Goal: Information Seeking & Learning: Learn about a topic

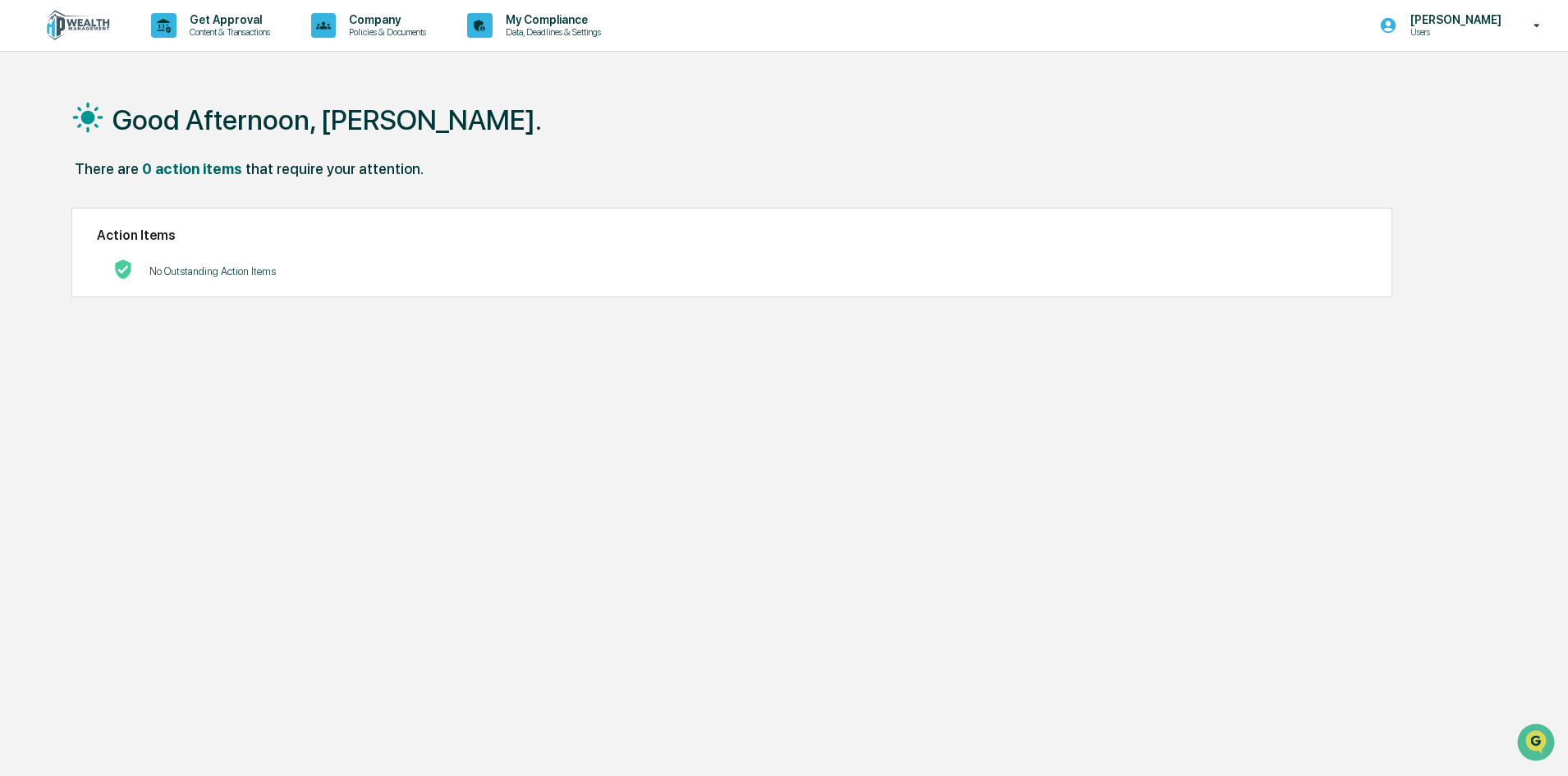
click at [82, 25] on img at bounding box center [79, 25] width 79 height 32
click at [518, 25] on p "My Compliance" at bounding box center [550, 19] width 117 height 13
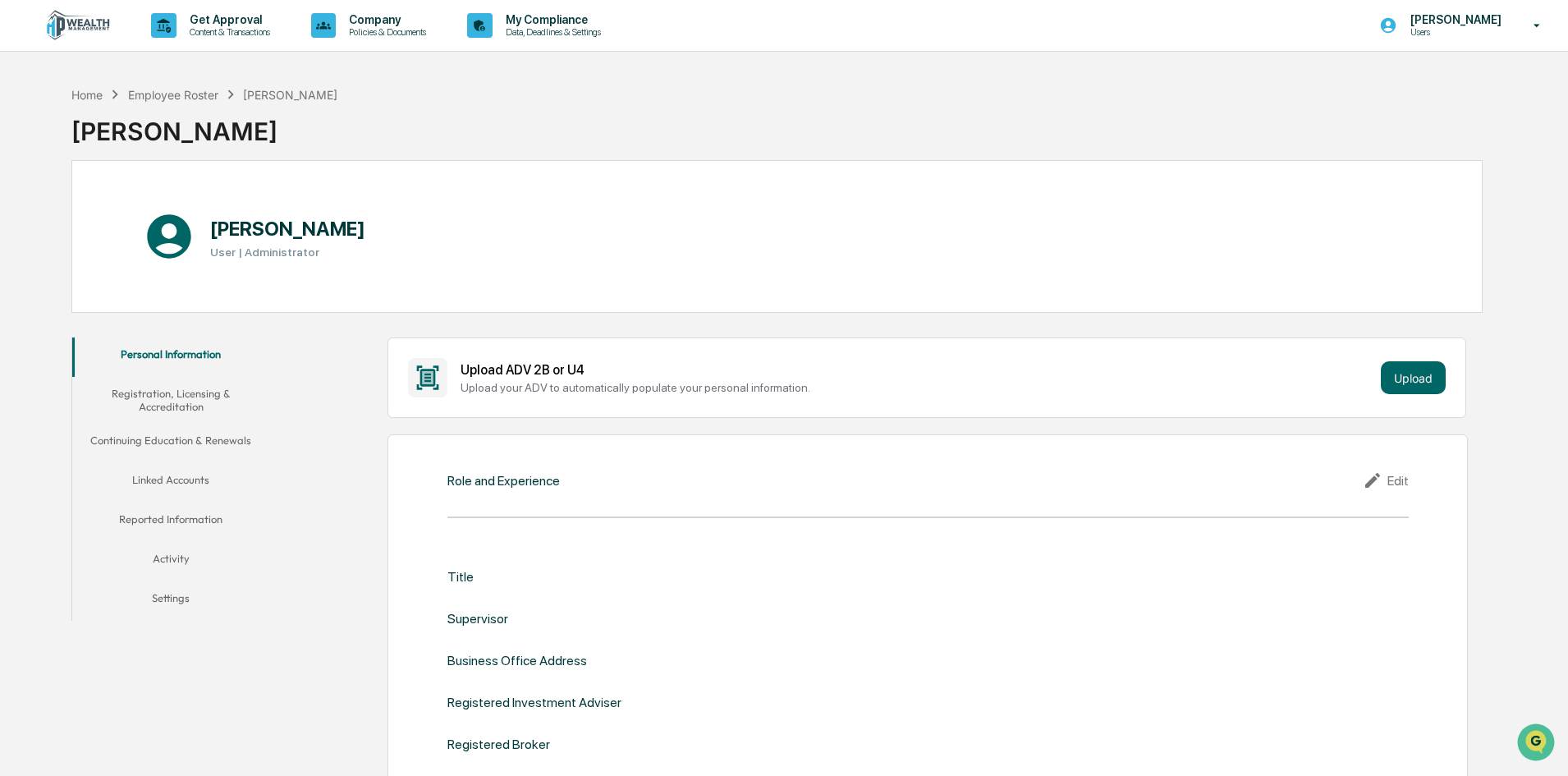
click at [185, 478] on button "Linked Accounts" at bounding box center [170, 482] width 197 height 39
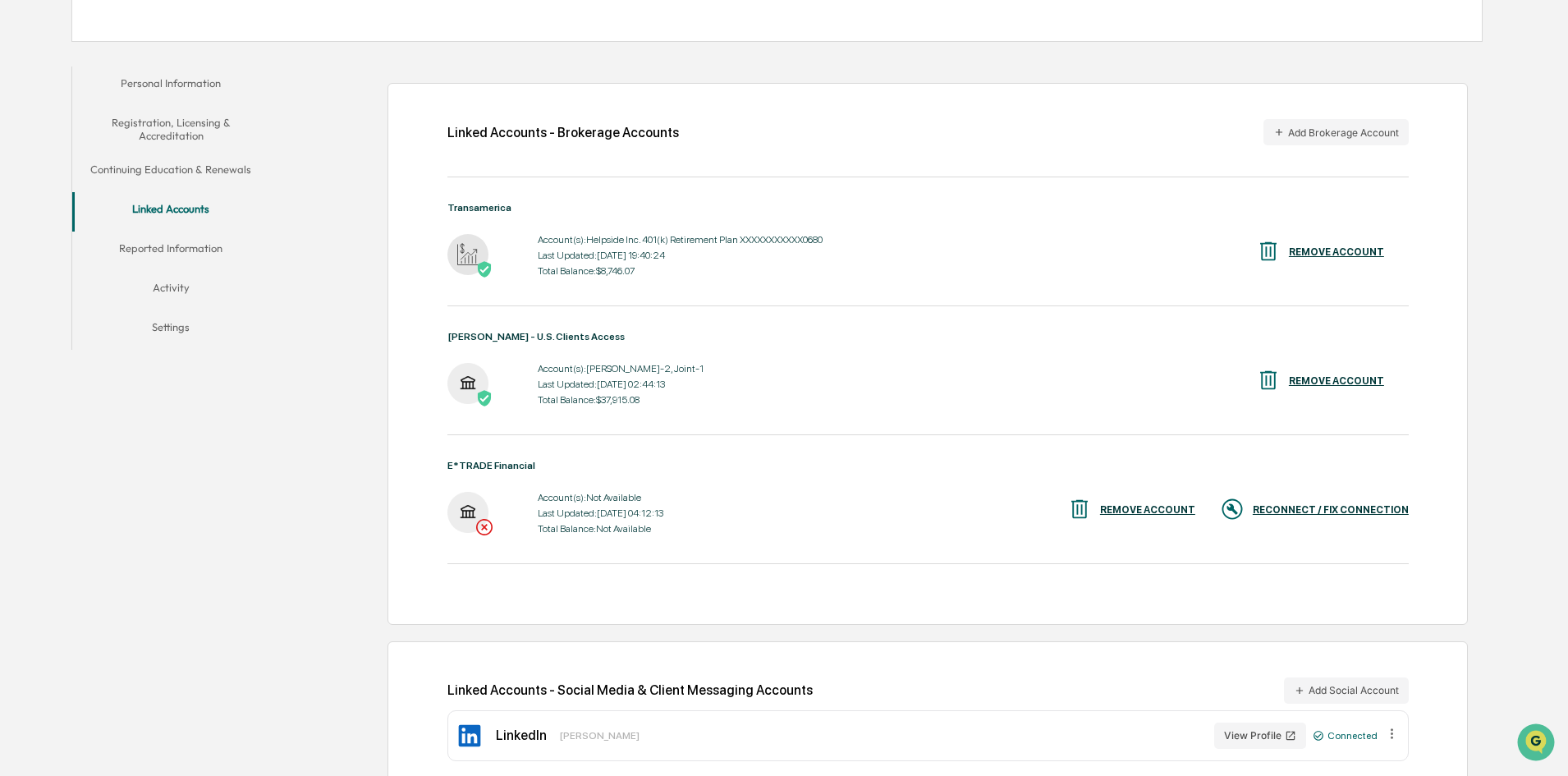
scroll to position [301, 0]
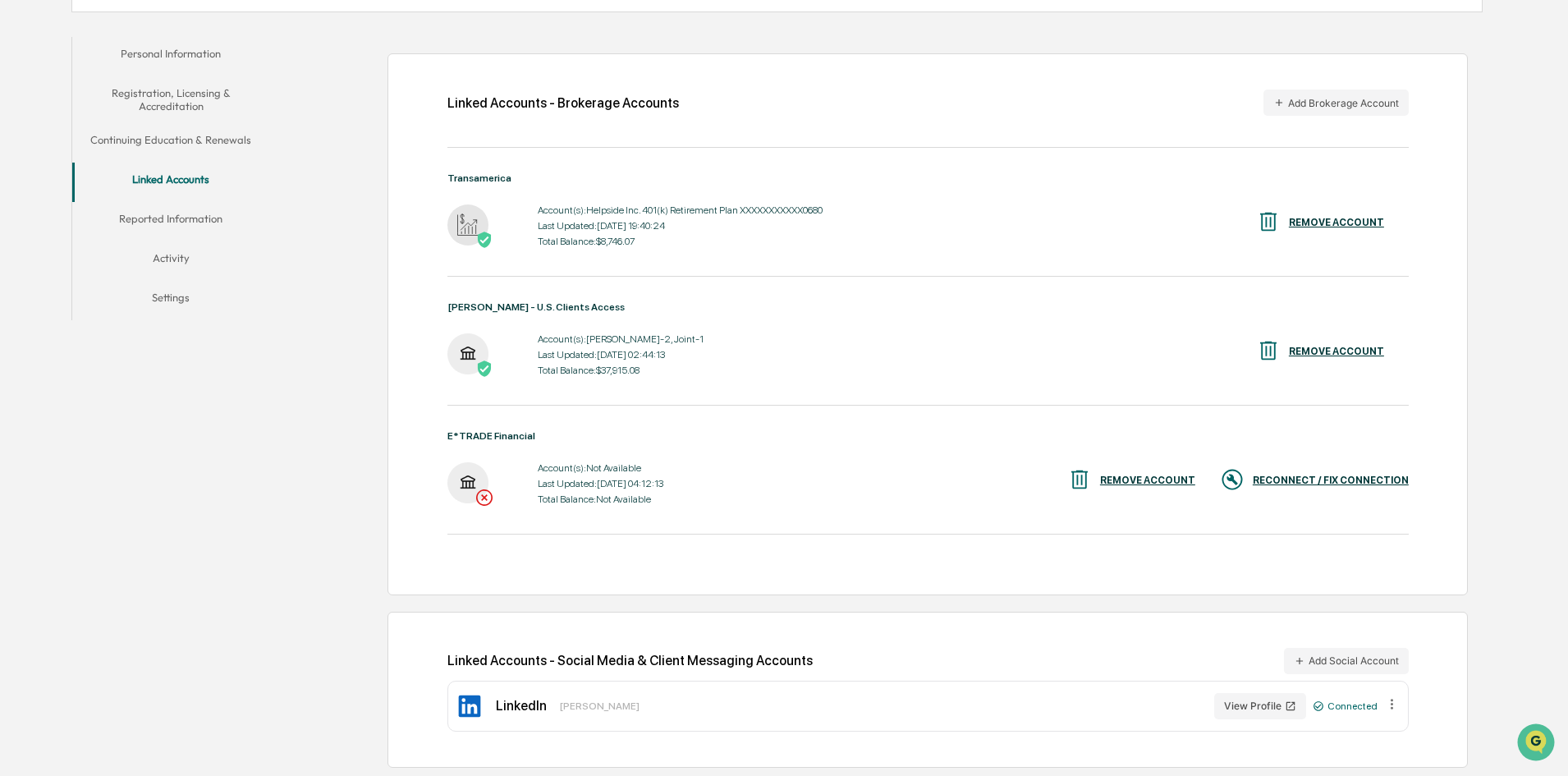
click at [158, 252] on button "Activity" at bounding box center [170, 260] width 197 height 39
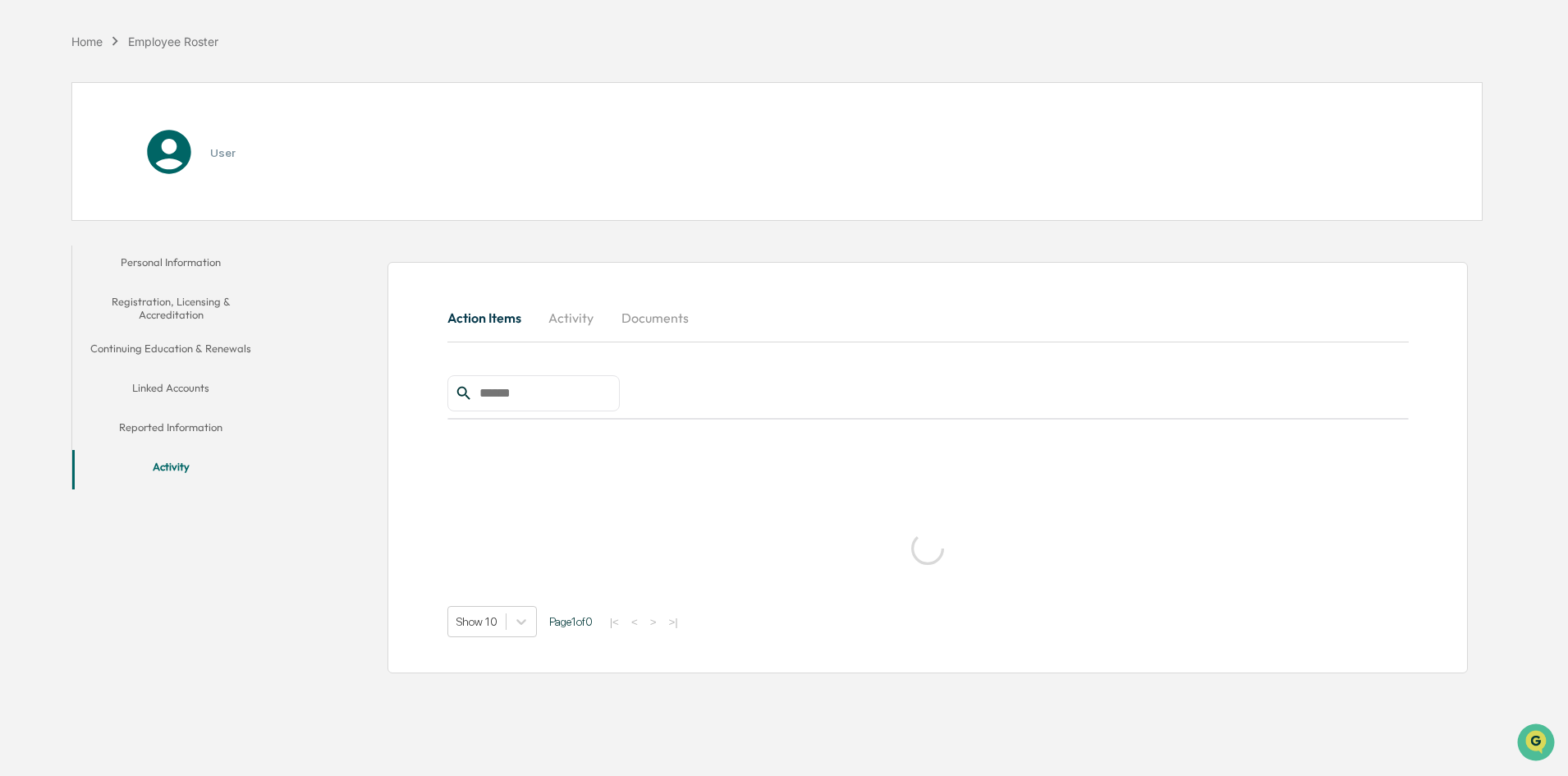
scroll to position [78, 0]
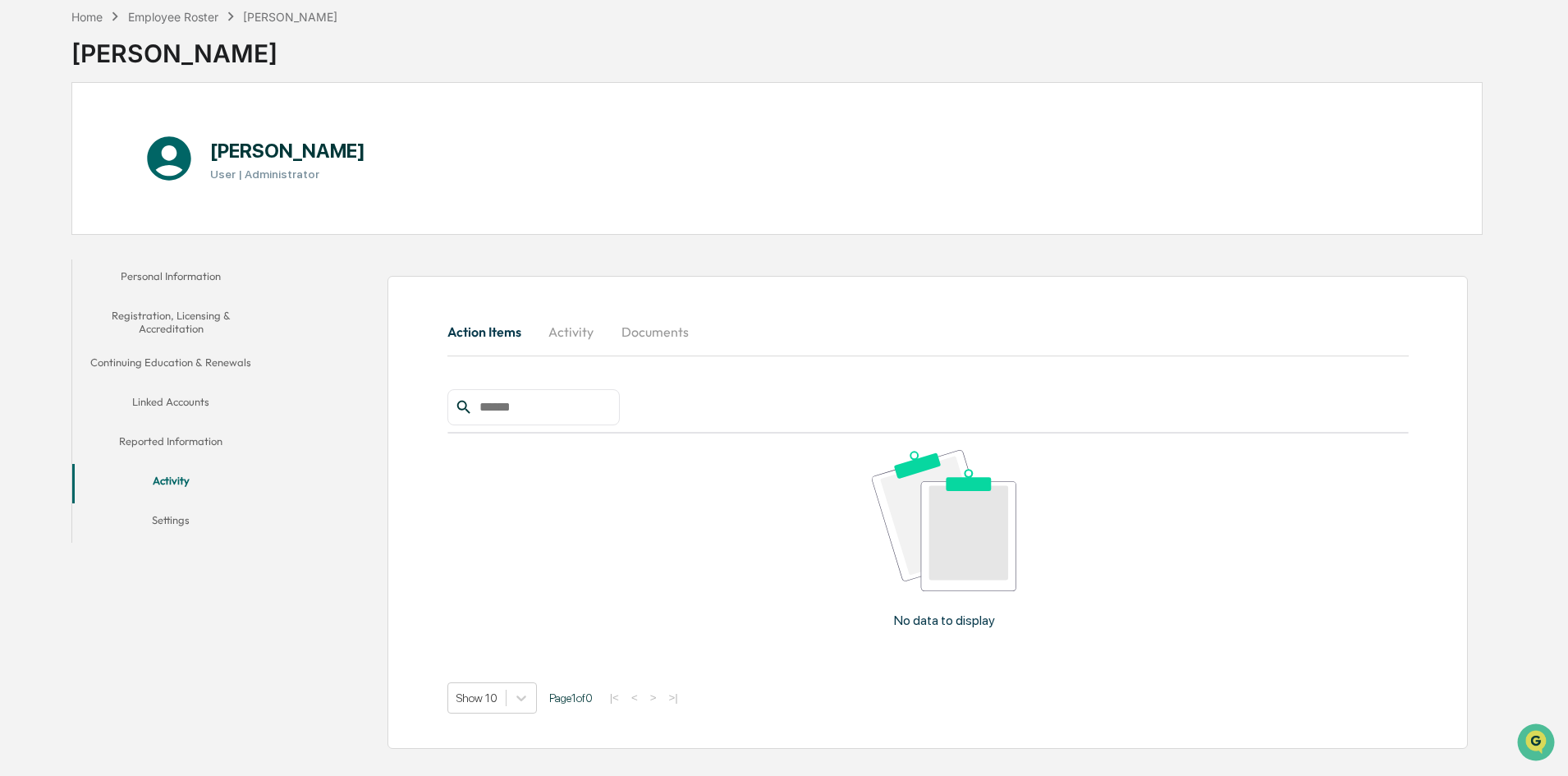
click at [165, 408] on button "Linked Accounts" at bounding box center [170, 404] width 197 height 39
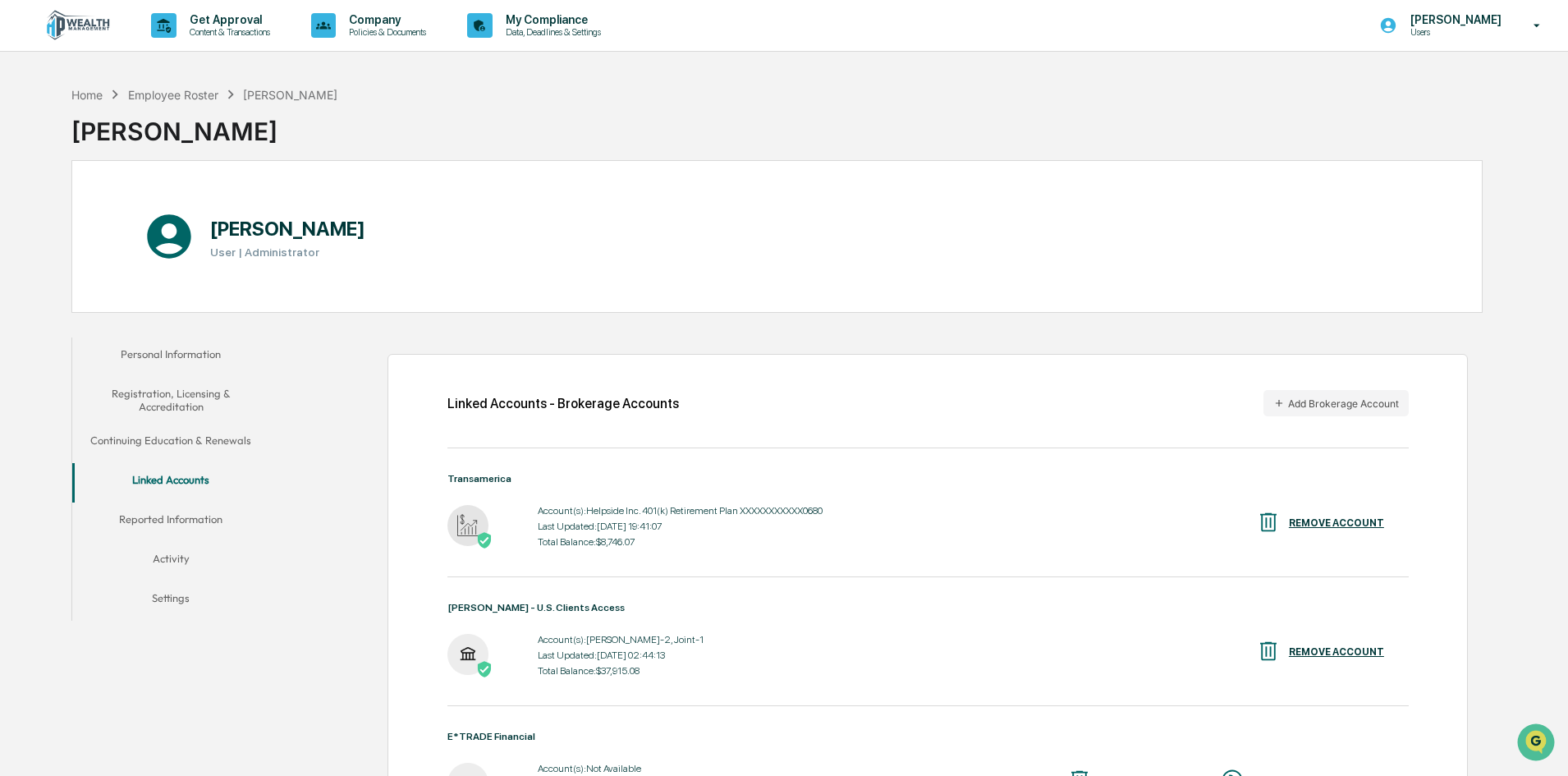
click at [92, 20] on img at bounding box center [79, 25] width 79 height 32
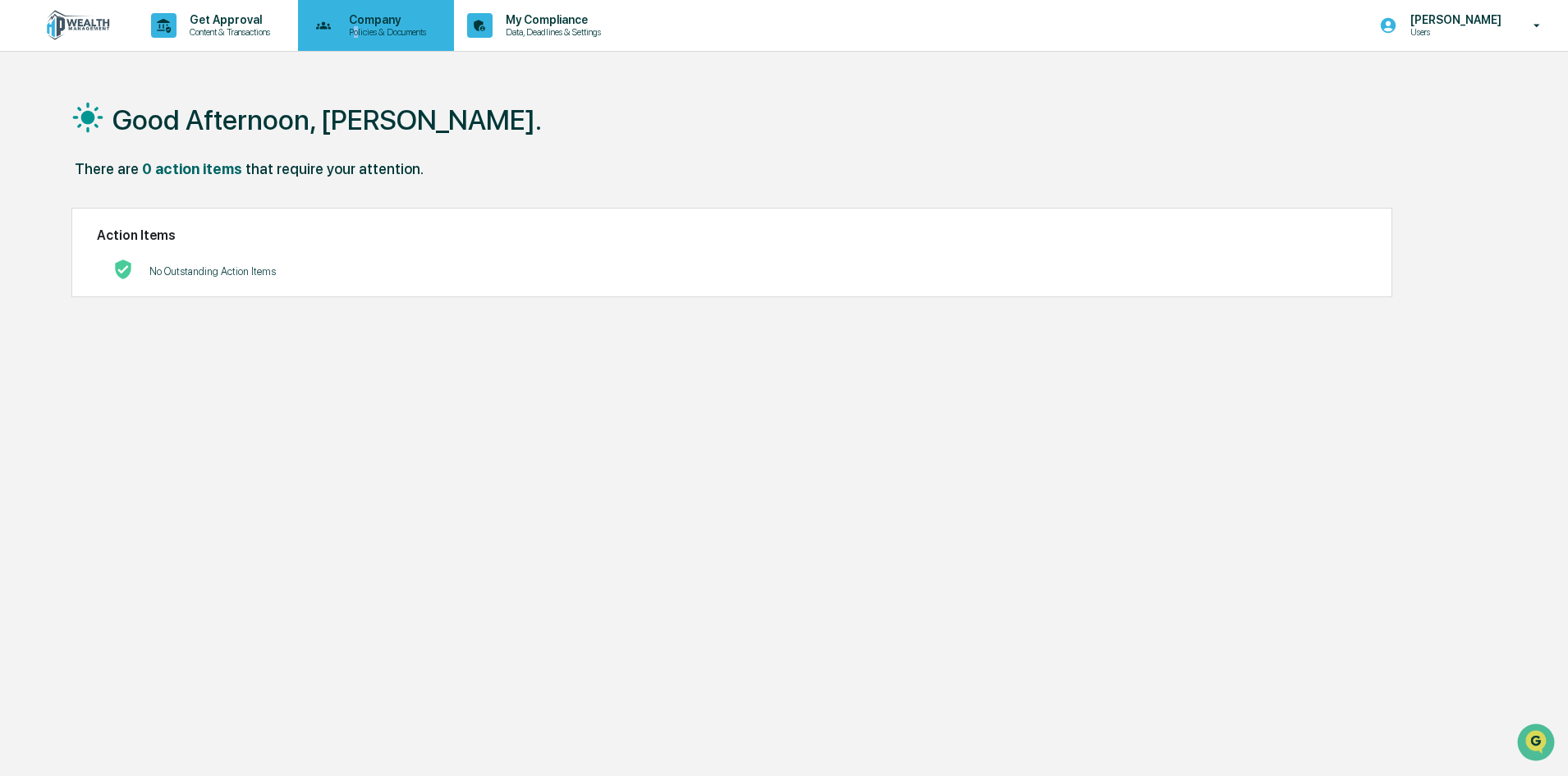
click at [365, 28] on p "Policies & Documents" at bounding box center [385, 32] width 98 height 11
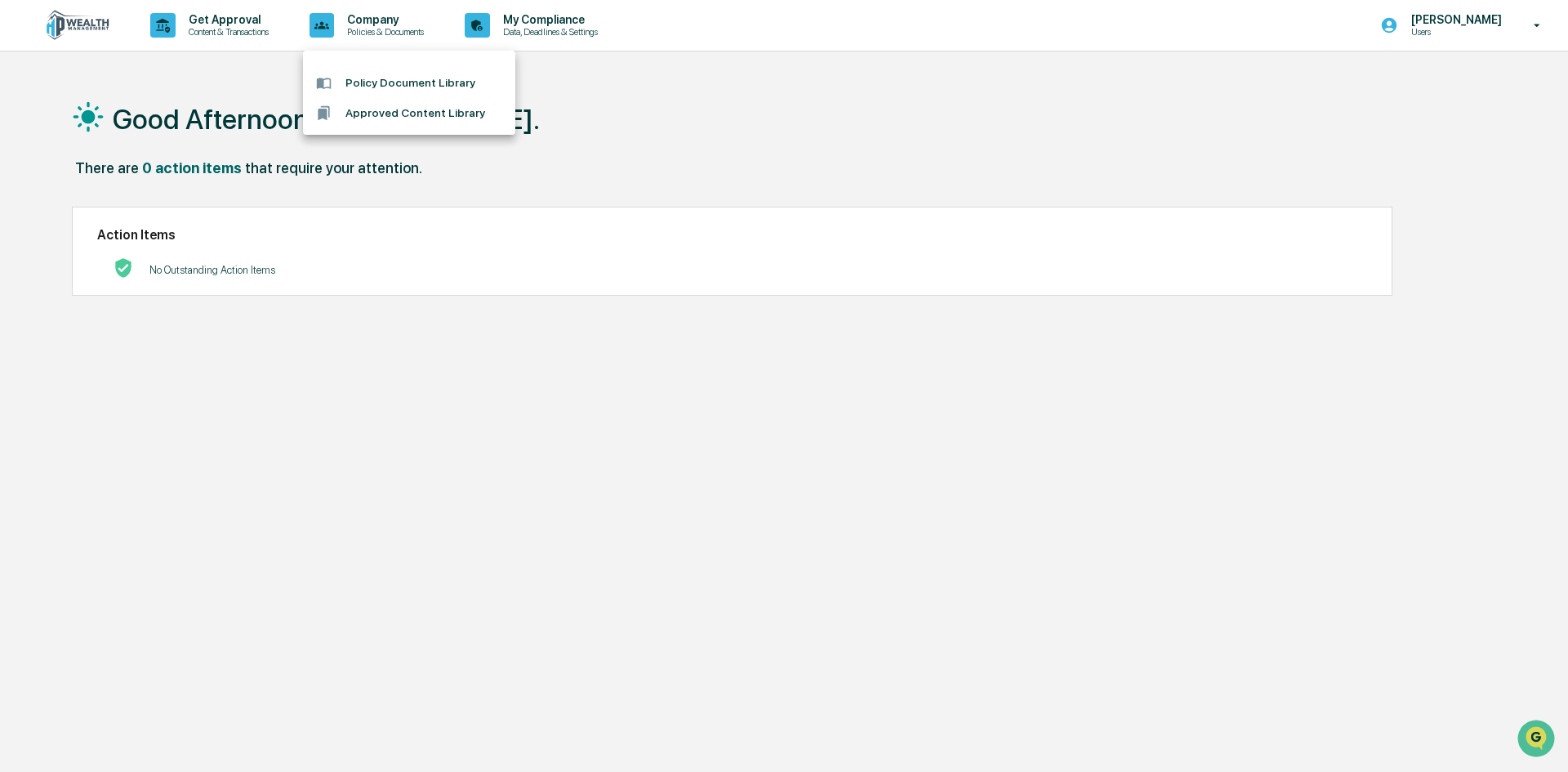
click at [552, 27] on div at bounding box center [784, 386] width 1568 height 772
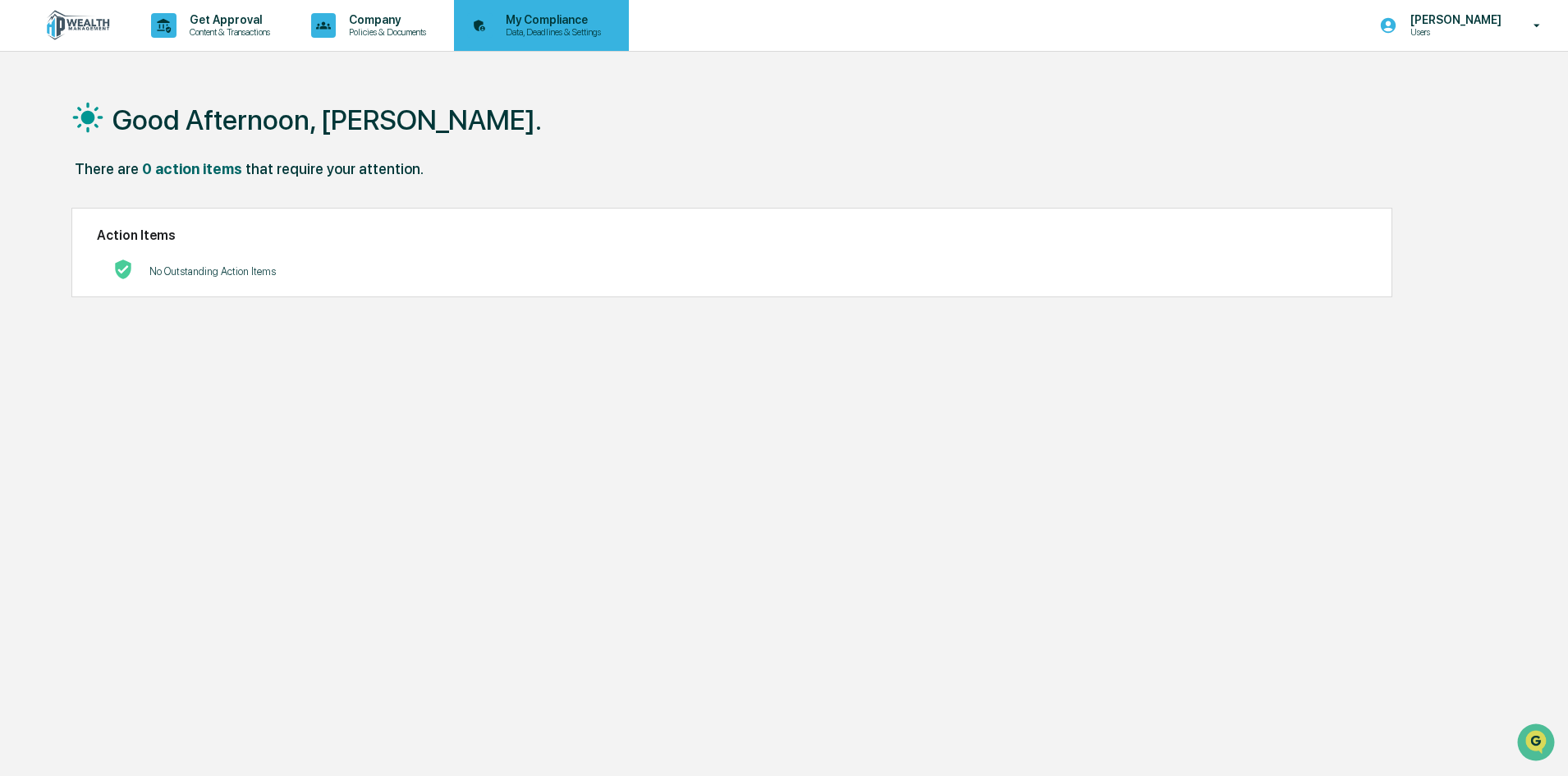
click at [558, 37] on p "Data, Deadlines & Settings" at bounding box center [550, 32] width 117 height 11
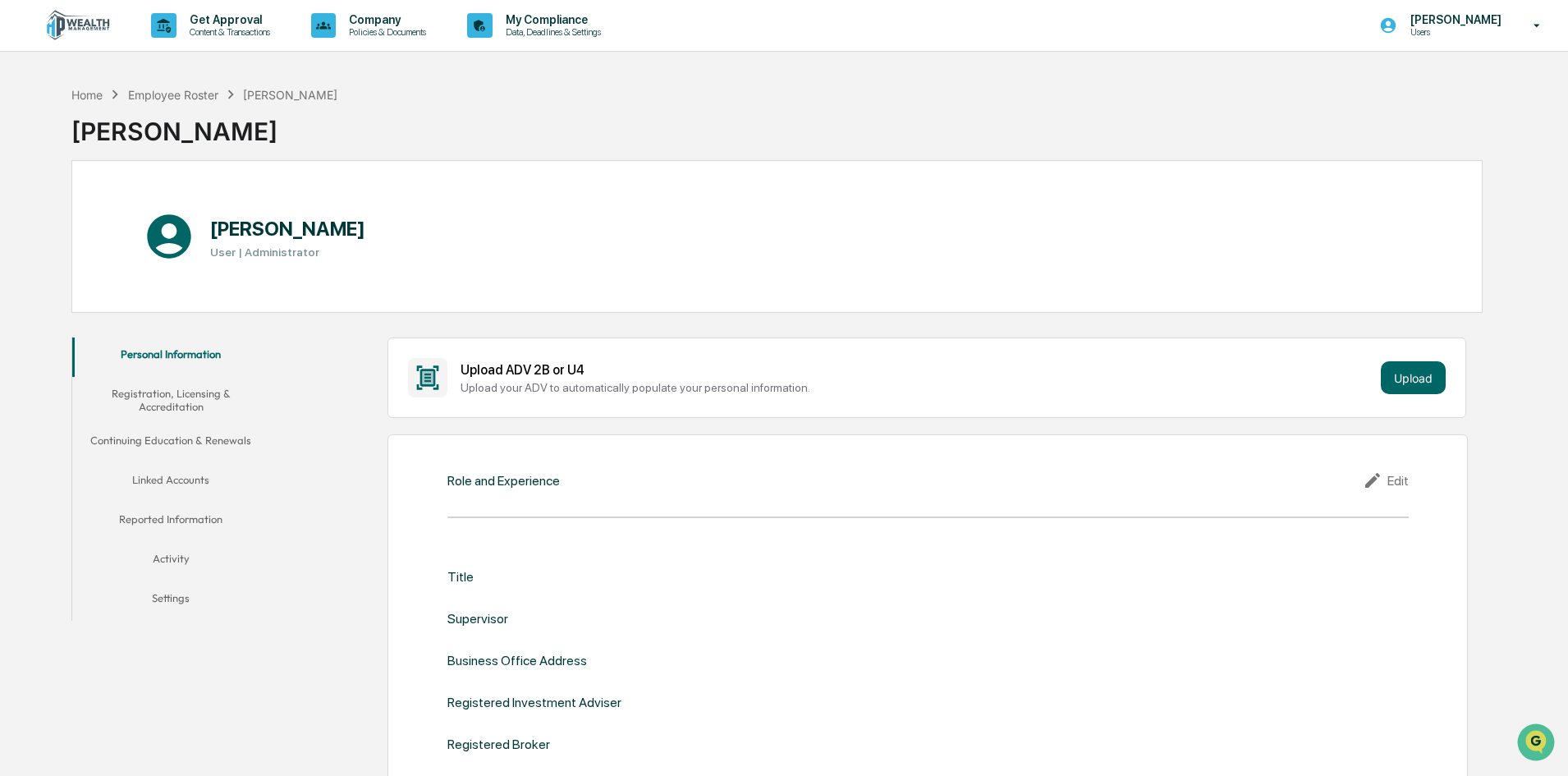
click at [185, 560] on button "Activity" at bounding box center [170, 561] width 197 height 39
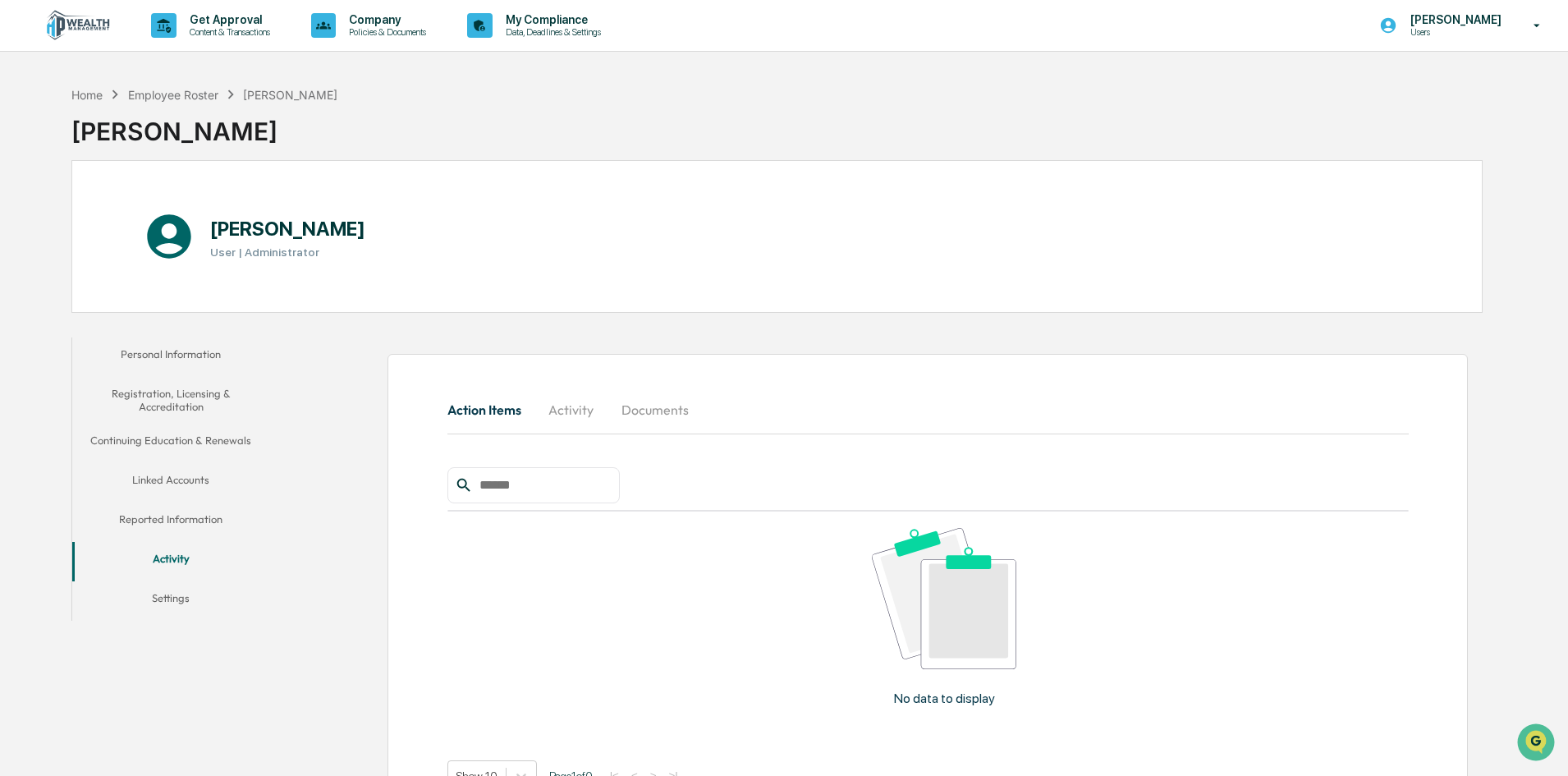
click at [162, 602] on button "Settings" at bounding box center [170, 601] width 197 height 39
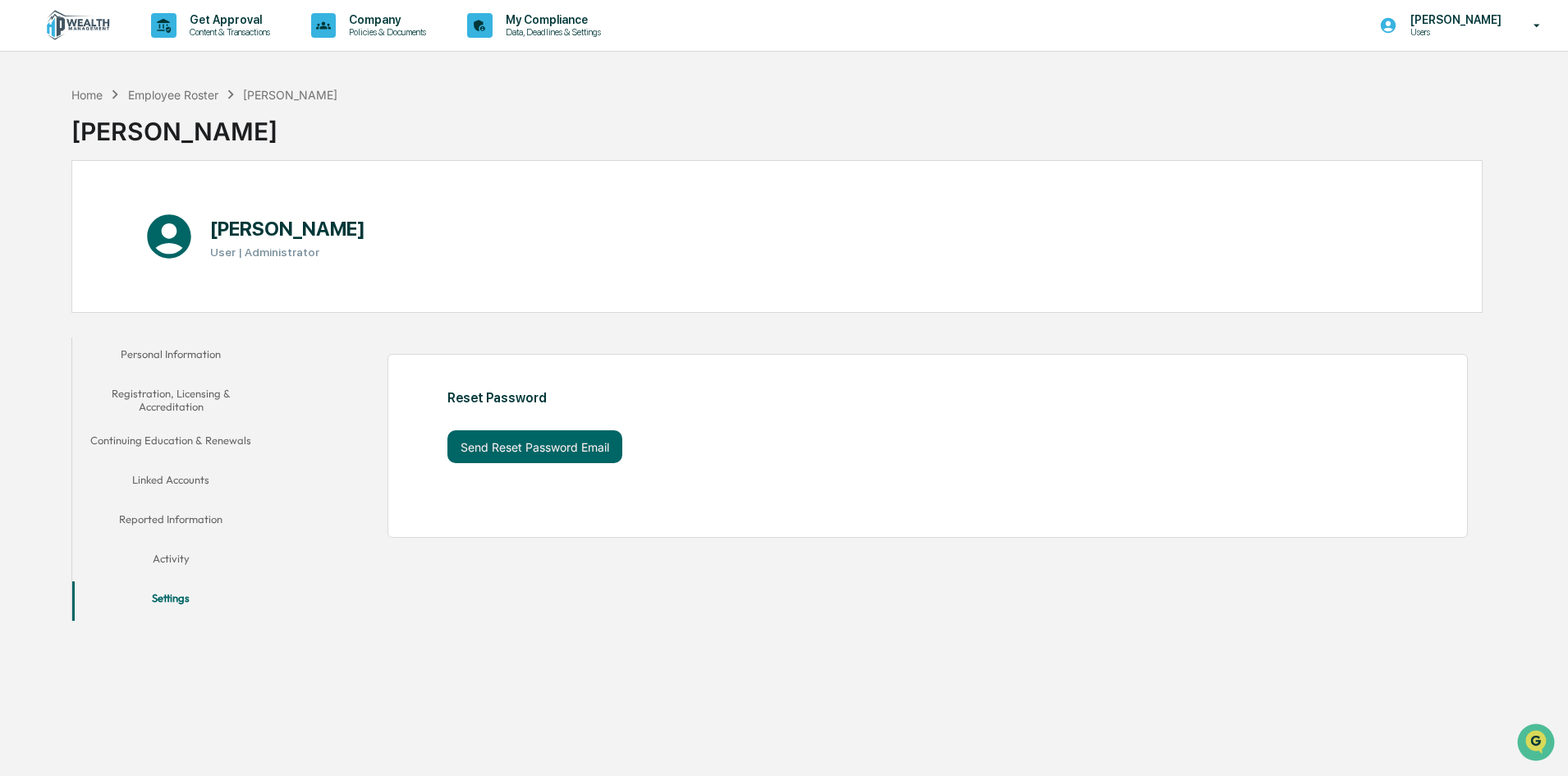
click at [149, 352] on button "Personal Information" at bounding box center [170, 357] width 197 height 39
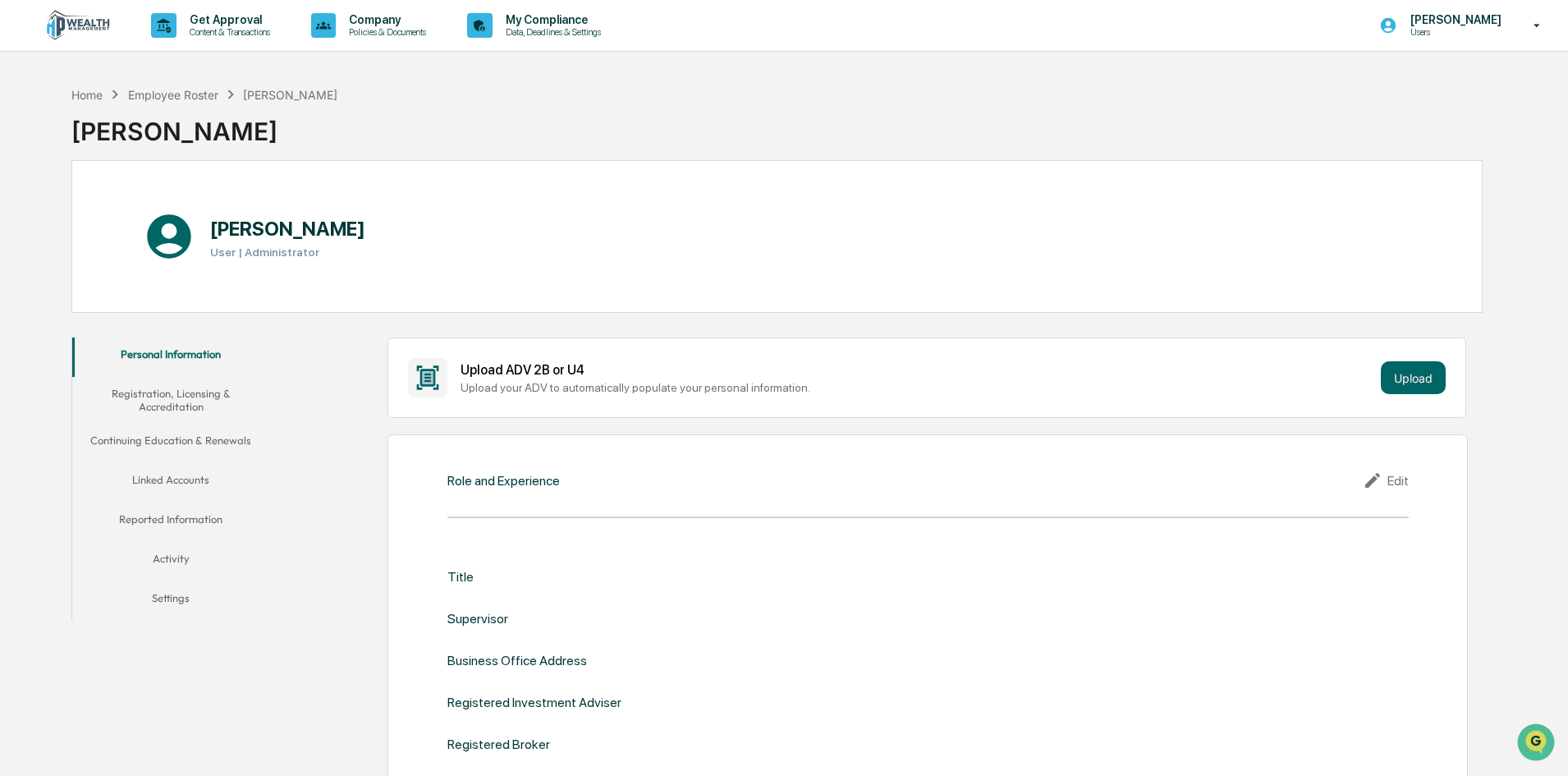
click at [85, 30] on img at bounding box center [79, 25] width 79 height 32
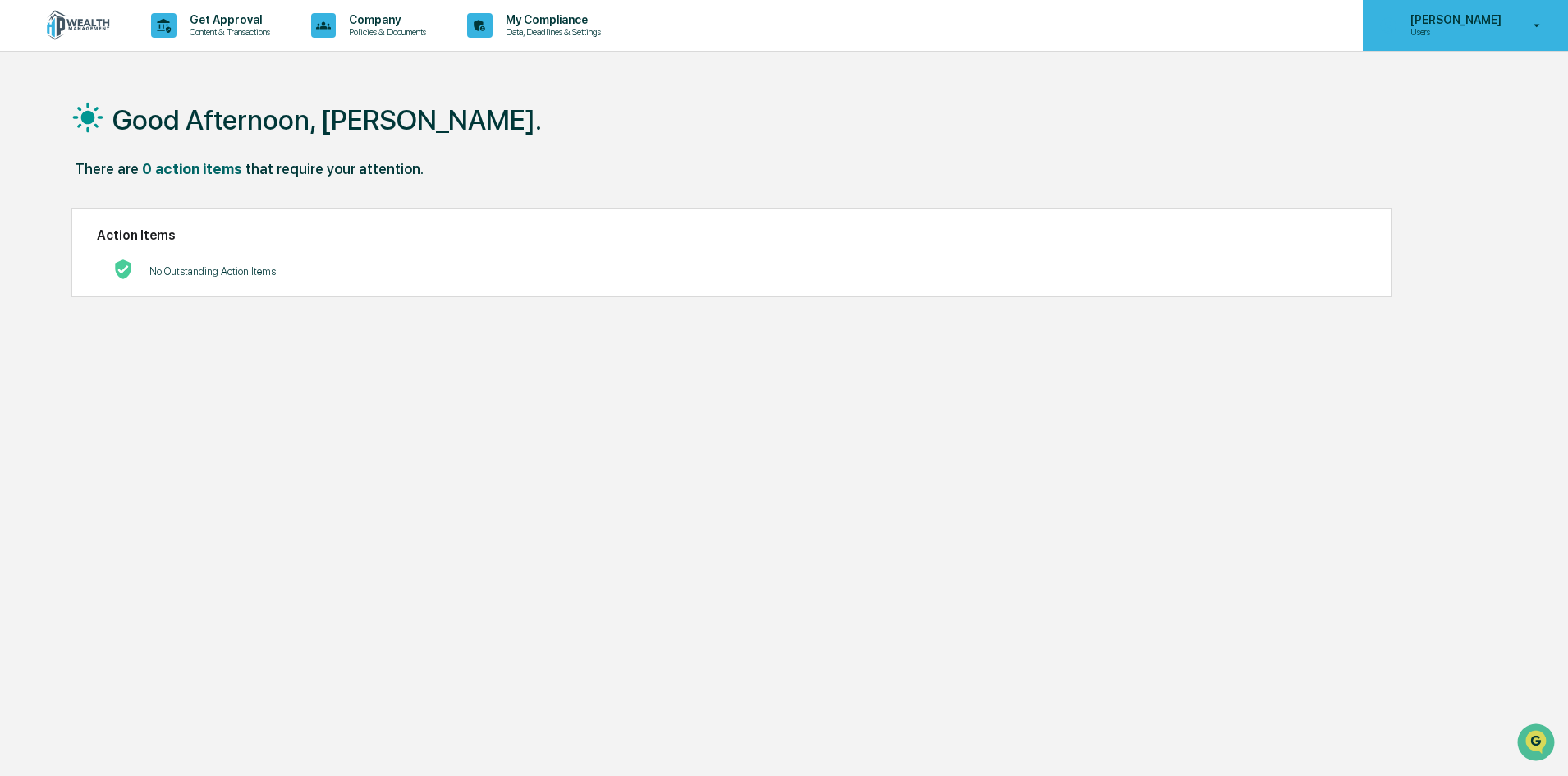
click at [1538, 29] on icon at bounding box center [1537, 26] width 29 height 16
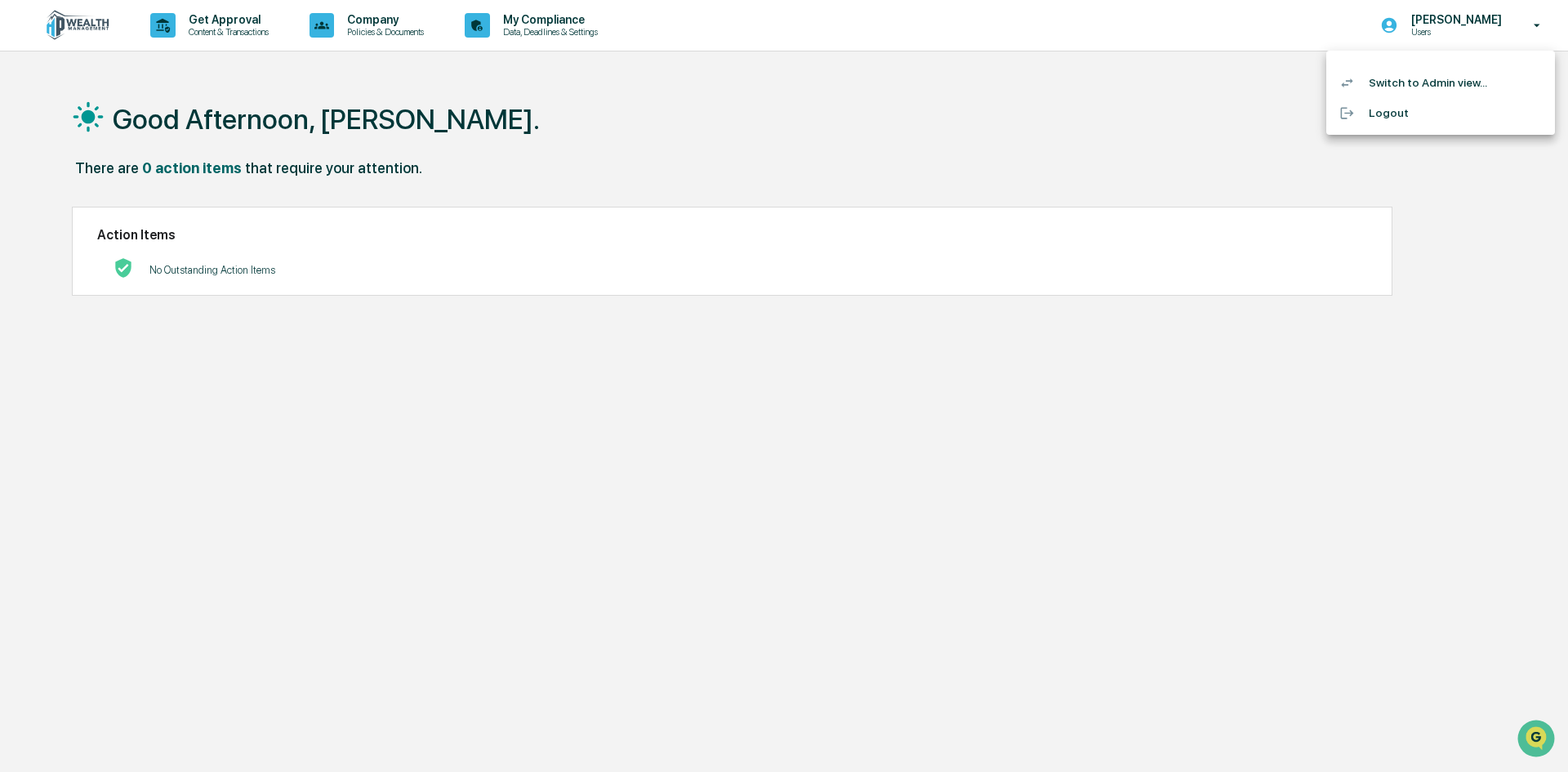
click at [1428, 85] on li "Switch to Admin view..." at bounding box center [1441, 83] width 228 height 31
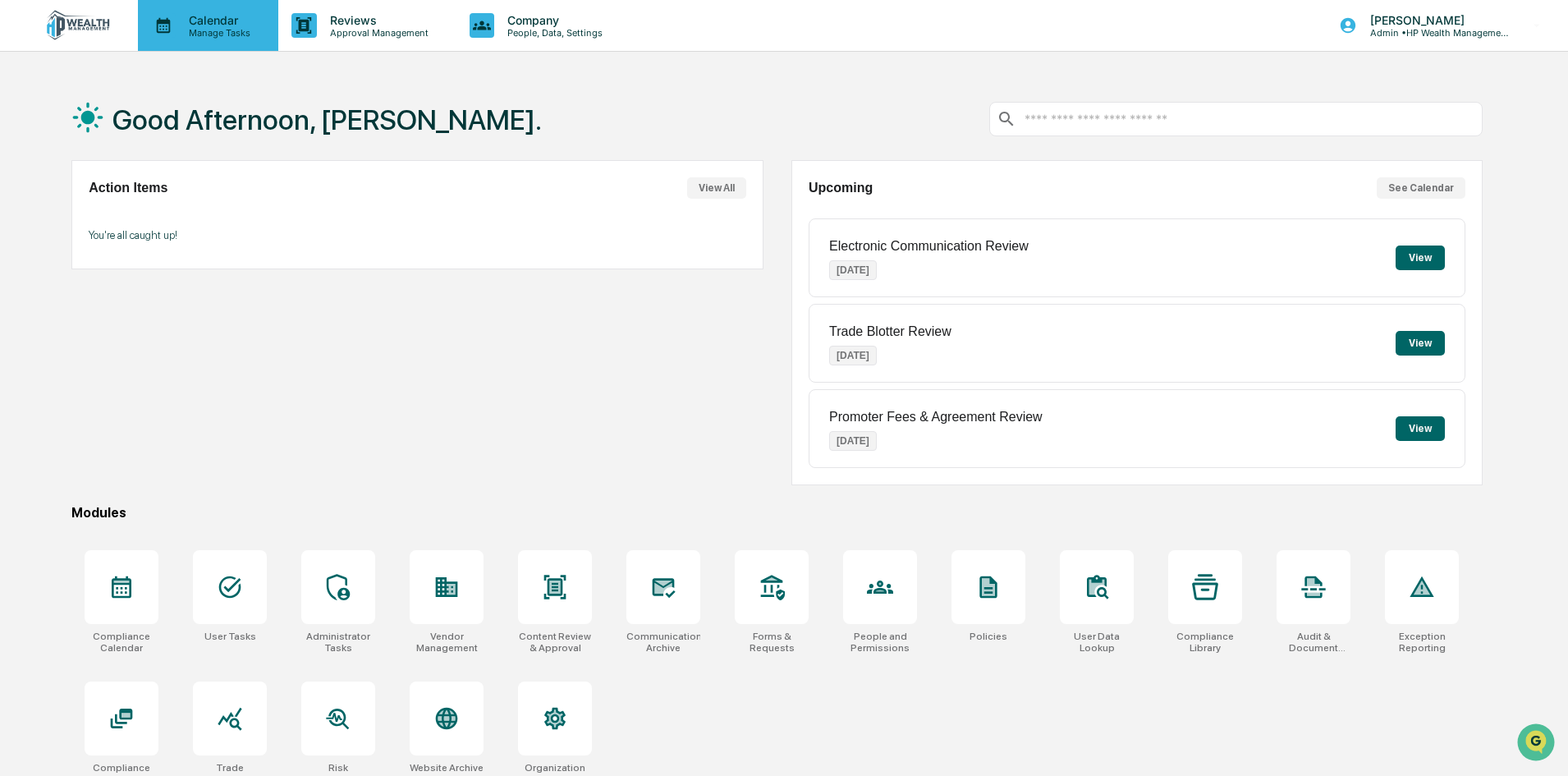
click at [214, 32] on p "Manage Tasks" at bounding box center [216, 32] width 83 height 11
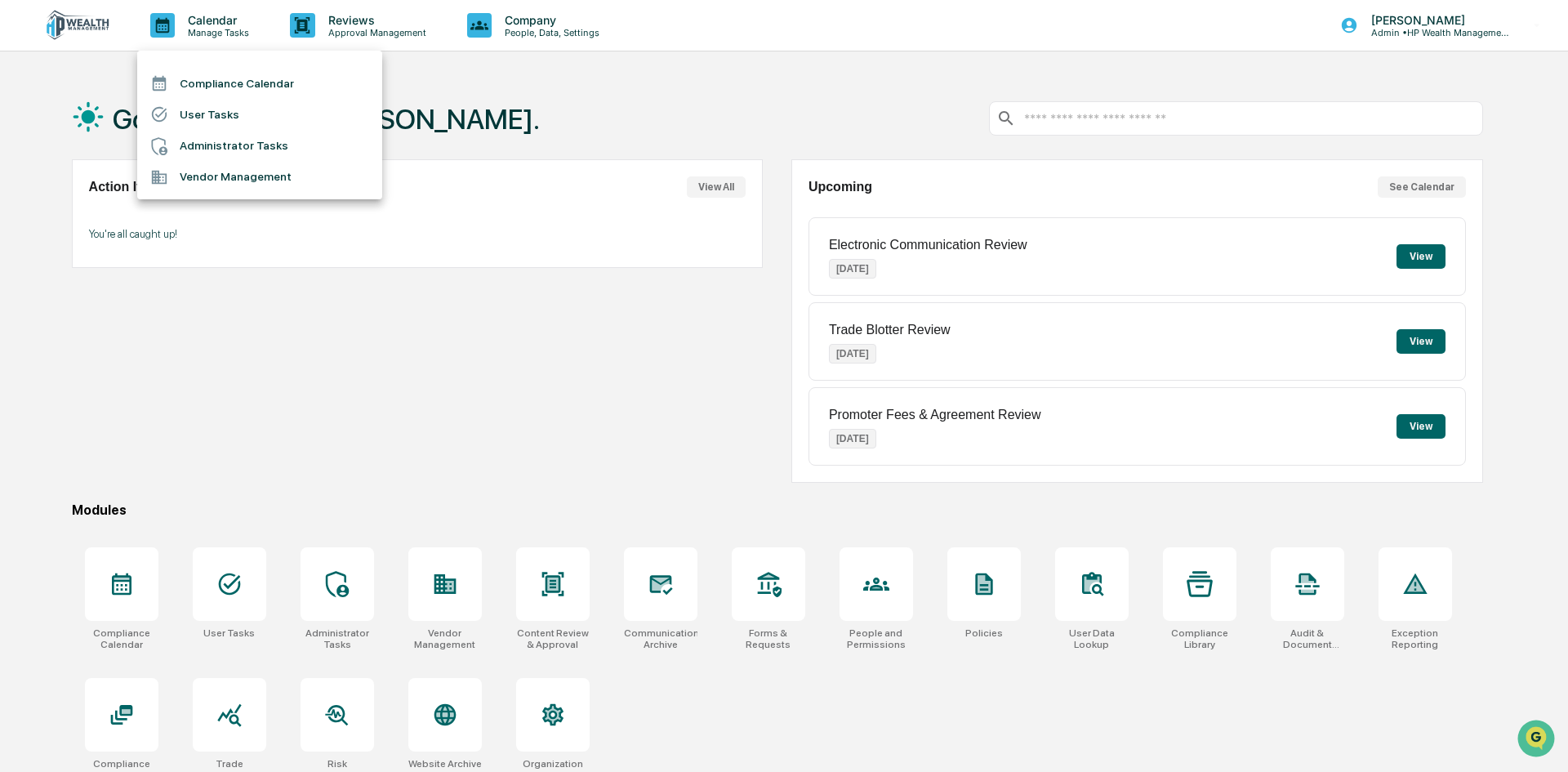
click at [262, 80] on li "Compliance Calendar" at bounding box center [259, 84] width 245 height 31
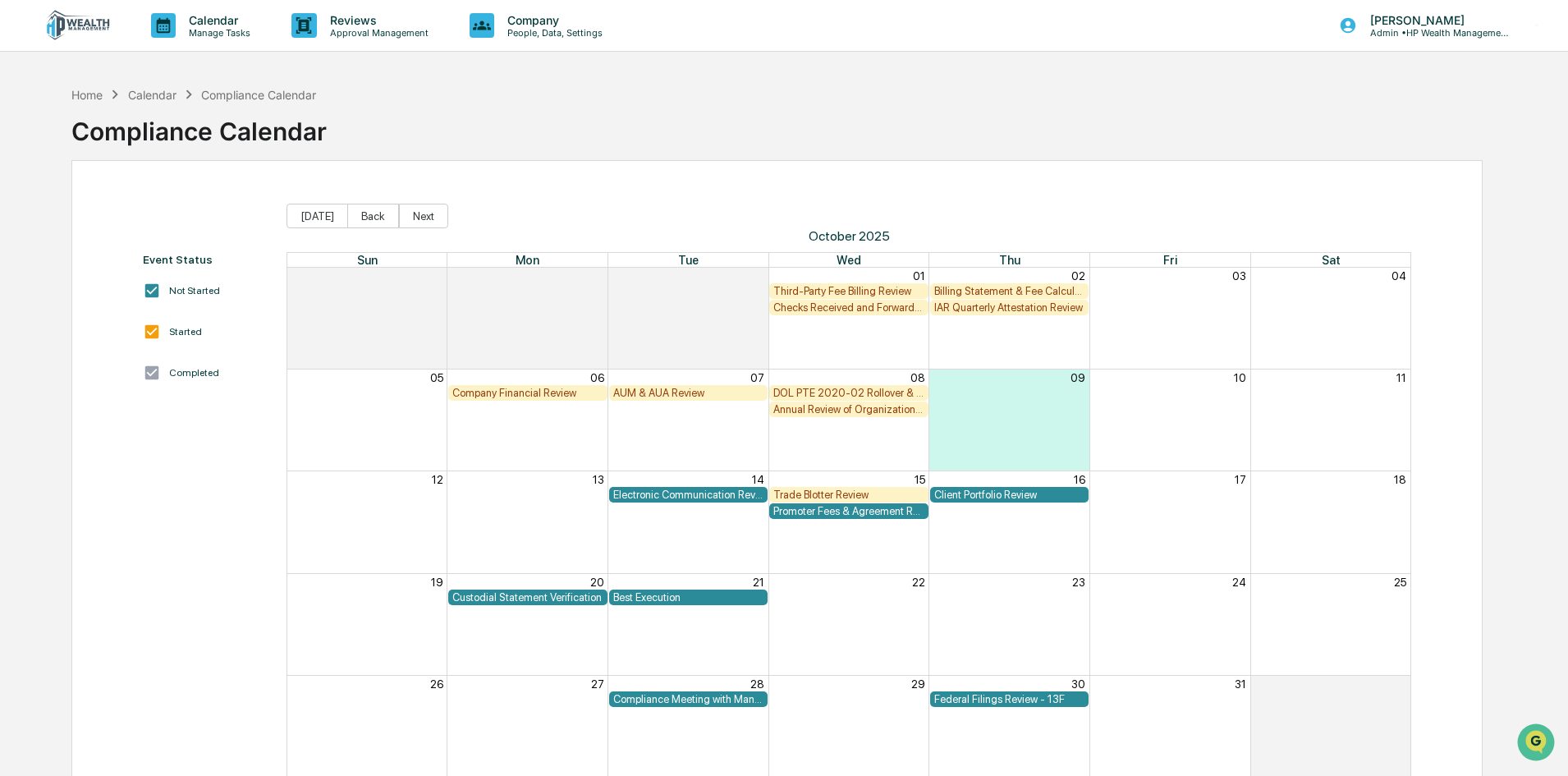
click at [97, 23] on img at bounding box center [79, 25] width 79 height 32
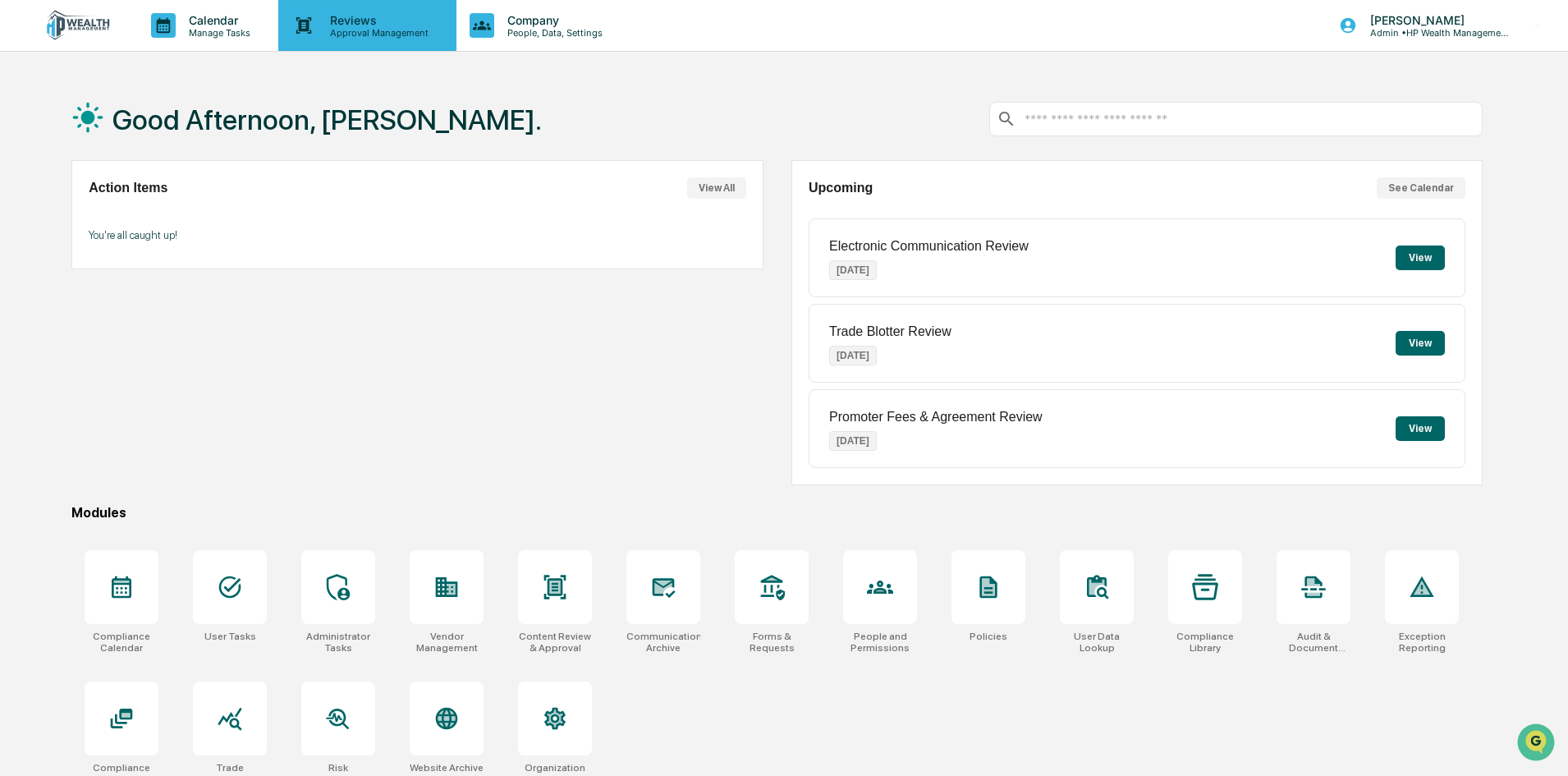
click at [341, 19] on p "Reviews" at bounding box center [377, 20] width 120 height 14
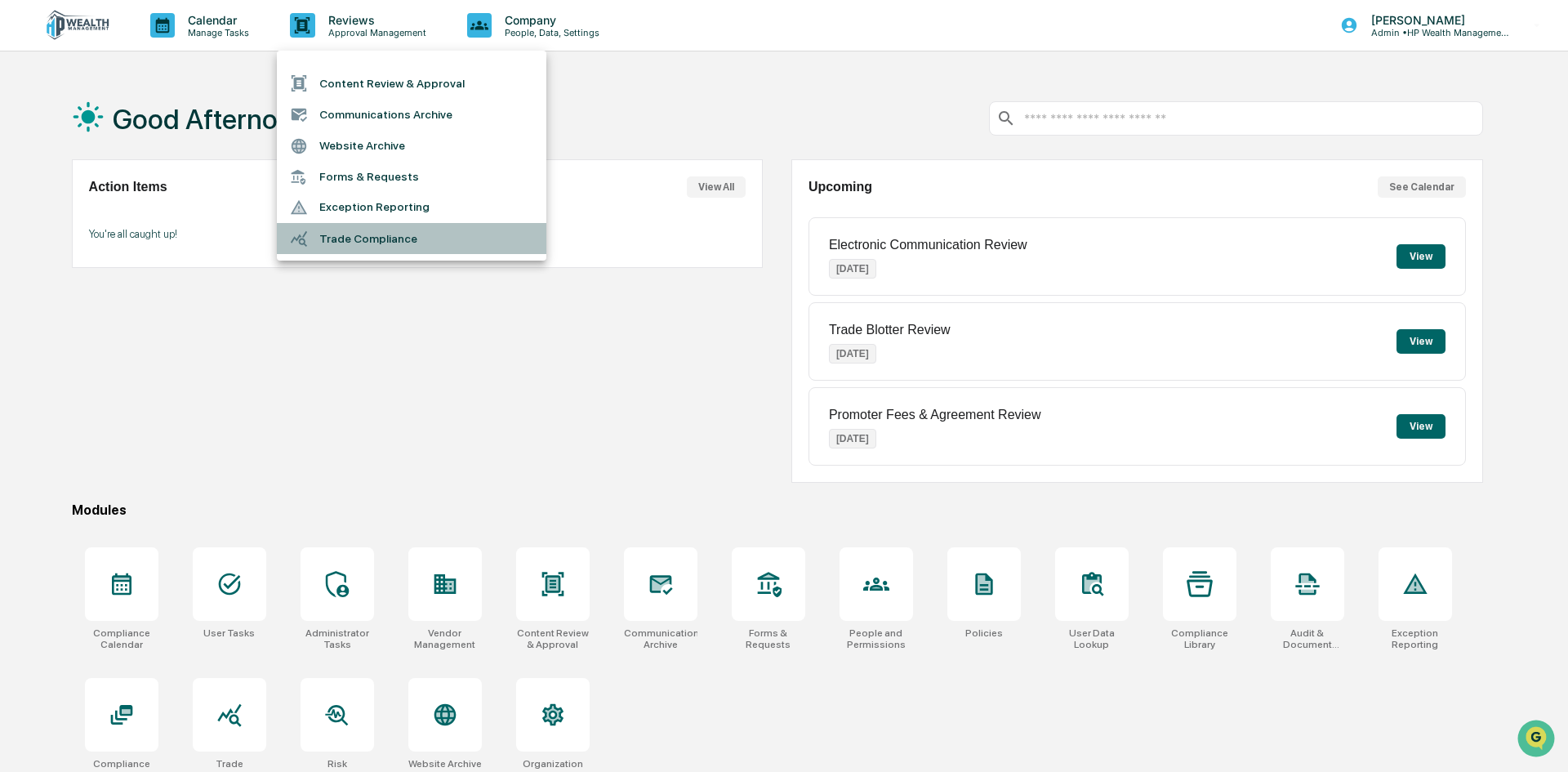
click at [338, 230] on li "Trade Compliance" at bounding box center [412, 239] width 269 height 31
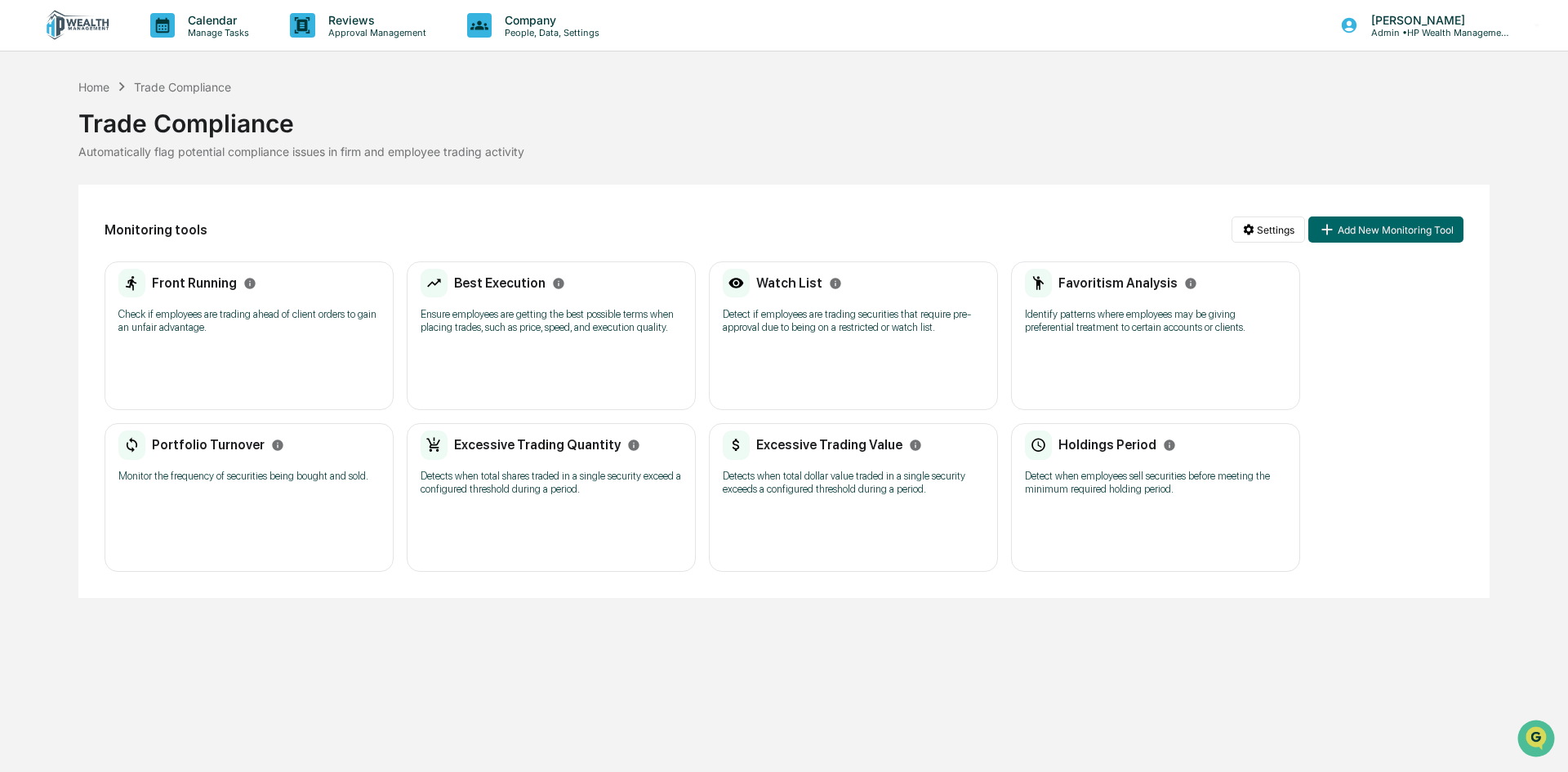
click at [172, 440] on h2 "Portfolio Turnover" at bounding box center [208, 445] width 112 height 16
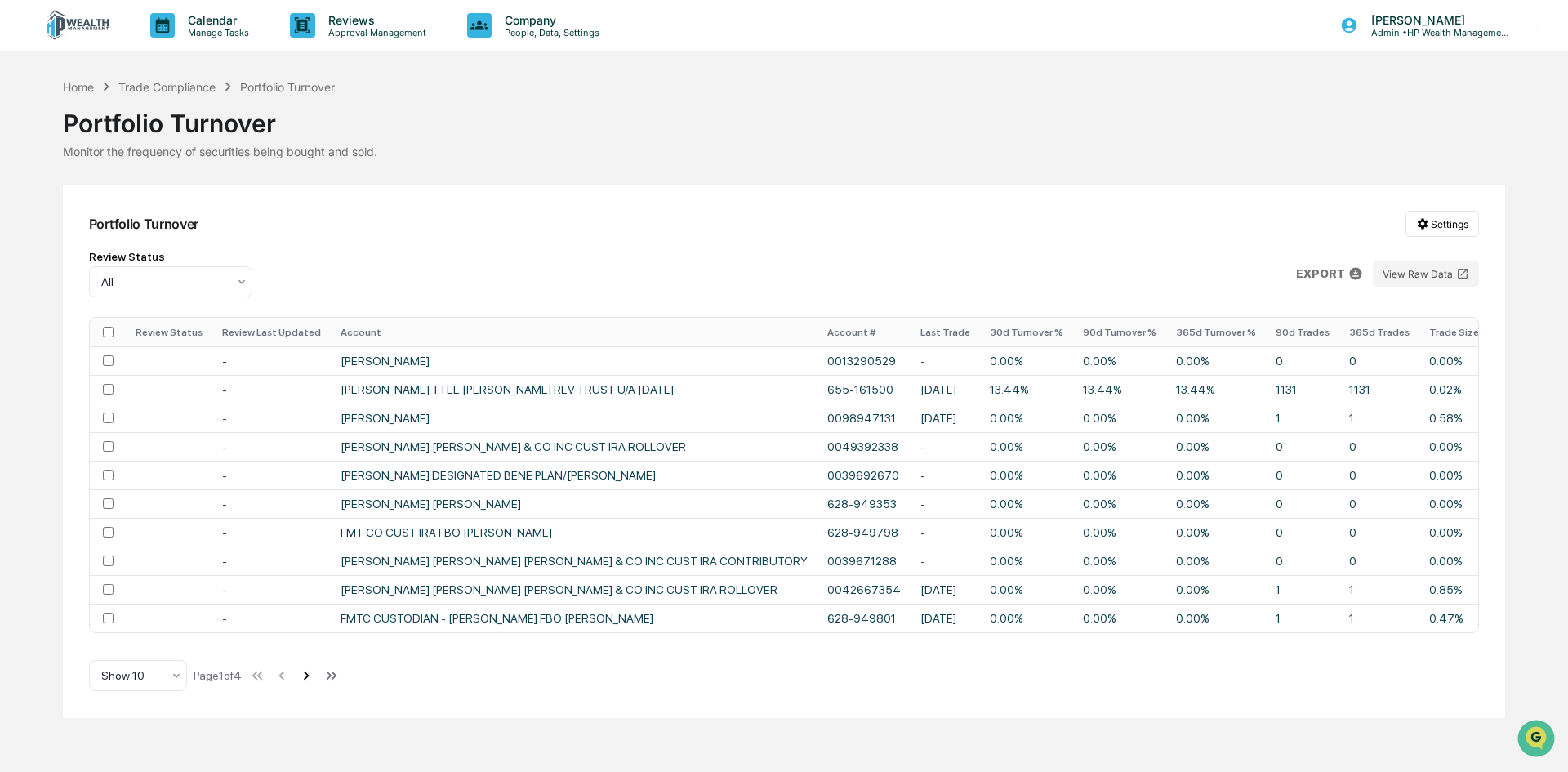
click at [314, 685] on icon at bounding box center [306, 675] width 18 height 18
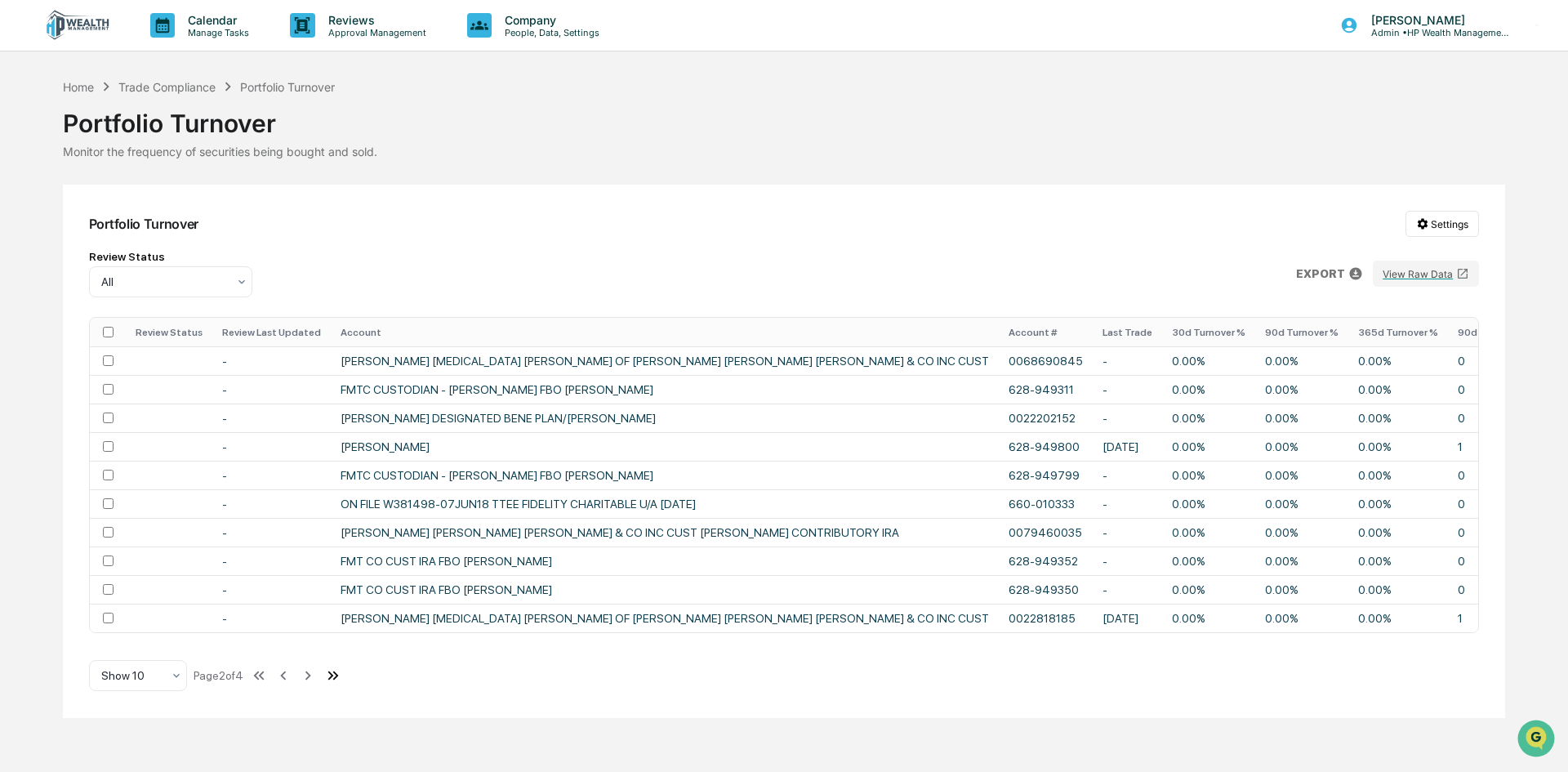
click at [338, 680] on icon at bounding box center [335, 676] width 6 height 9
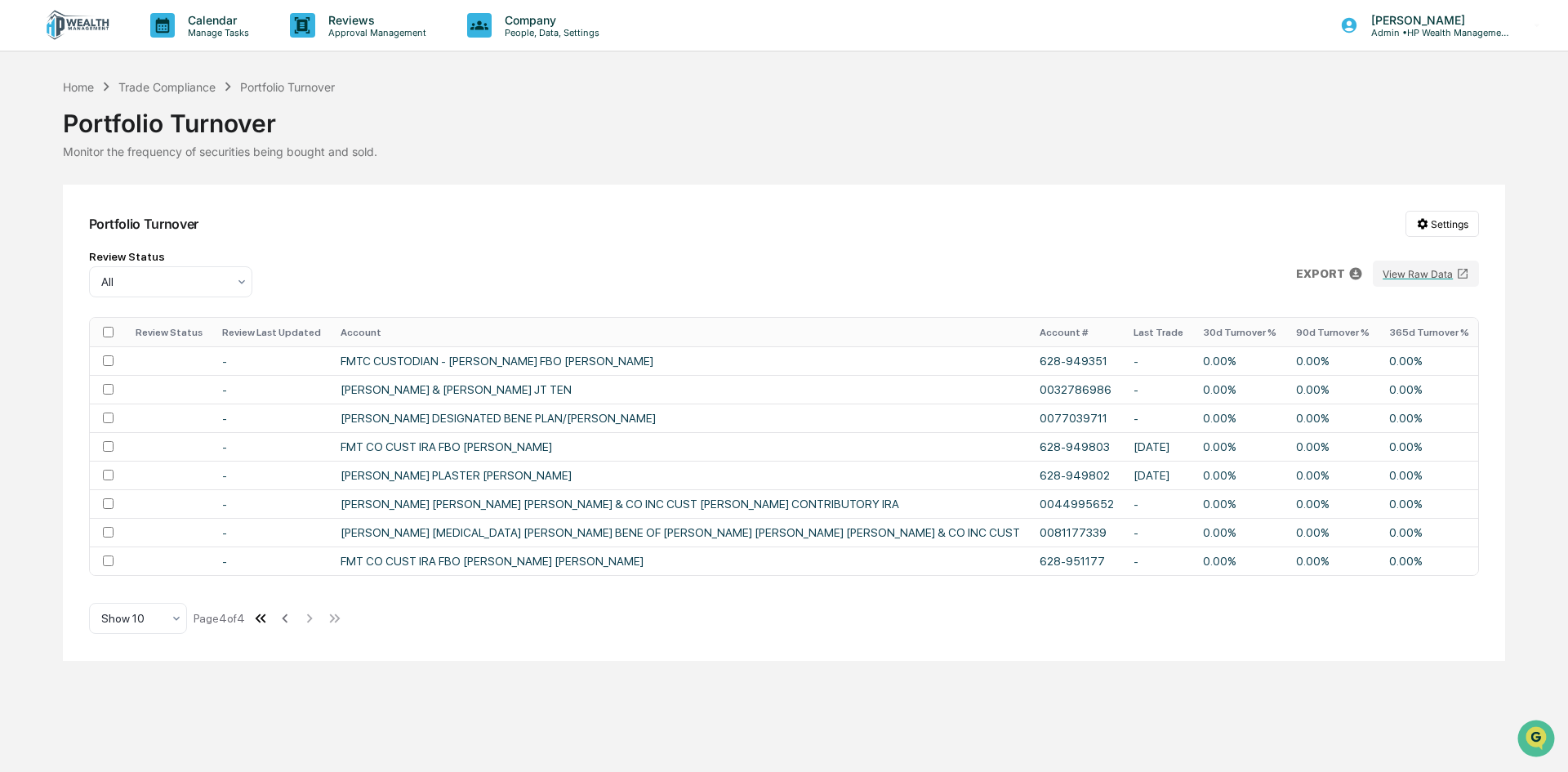
click at [262, 625] on icon at bounding box center [260, 618] width 18 height 18
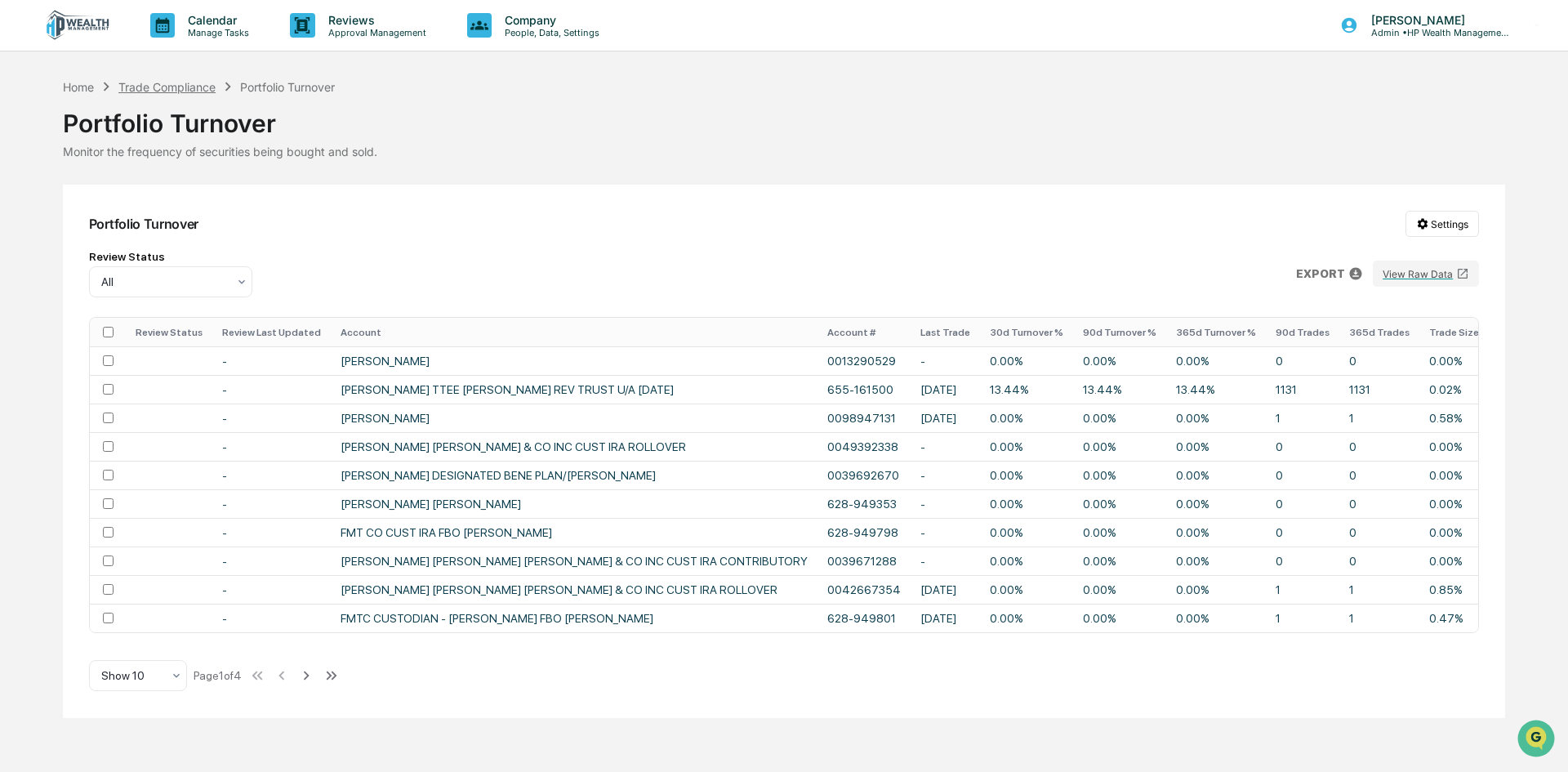
click at [174, 87] on div "Trade Compliance" at bounding box center [167, 87] width 97 height 14
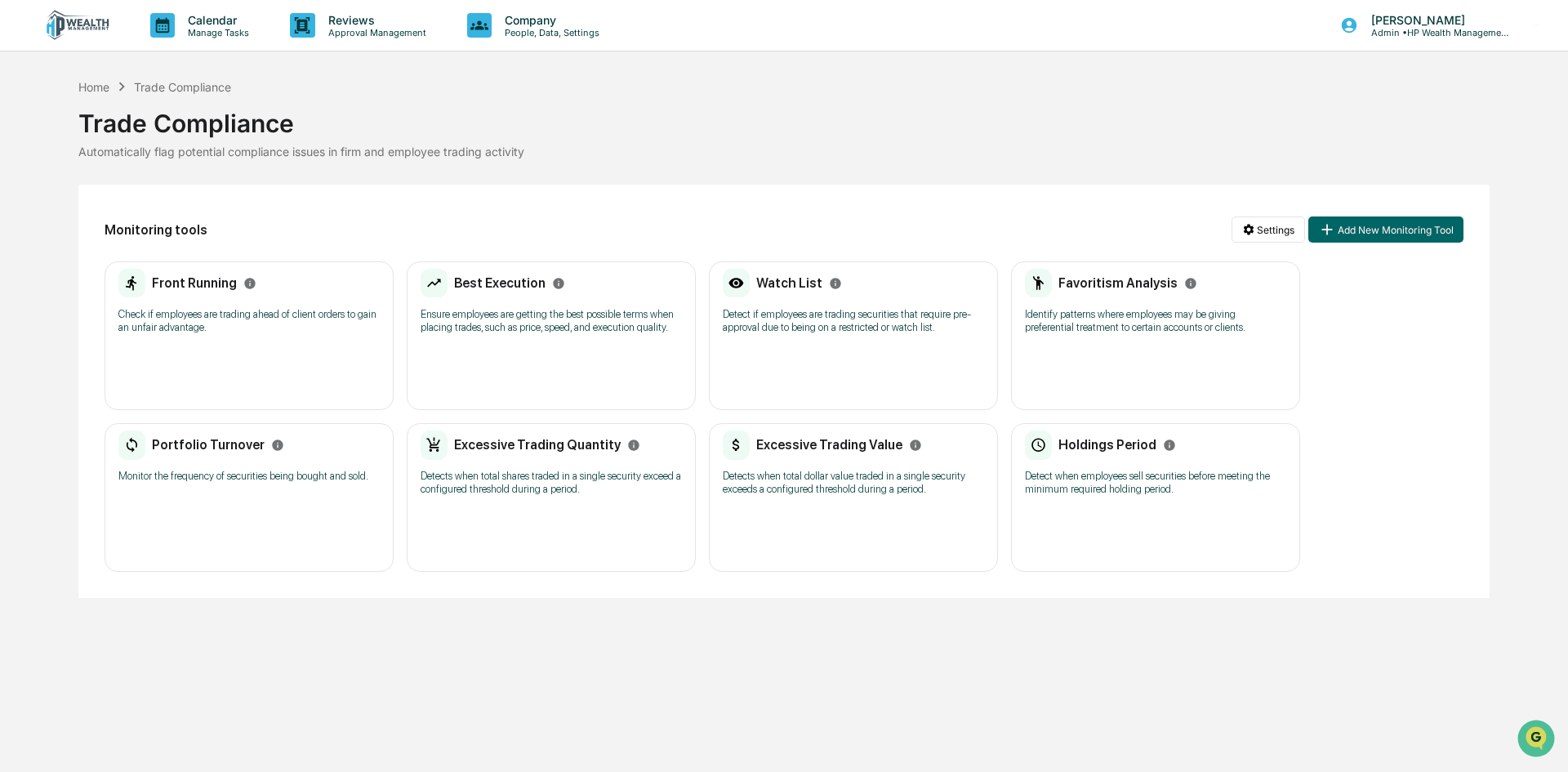
click at [564, 445] on h2 "Excessive Trading Quantity" at bounding box center [537, 445] width 167 height 16
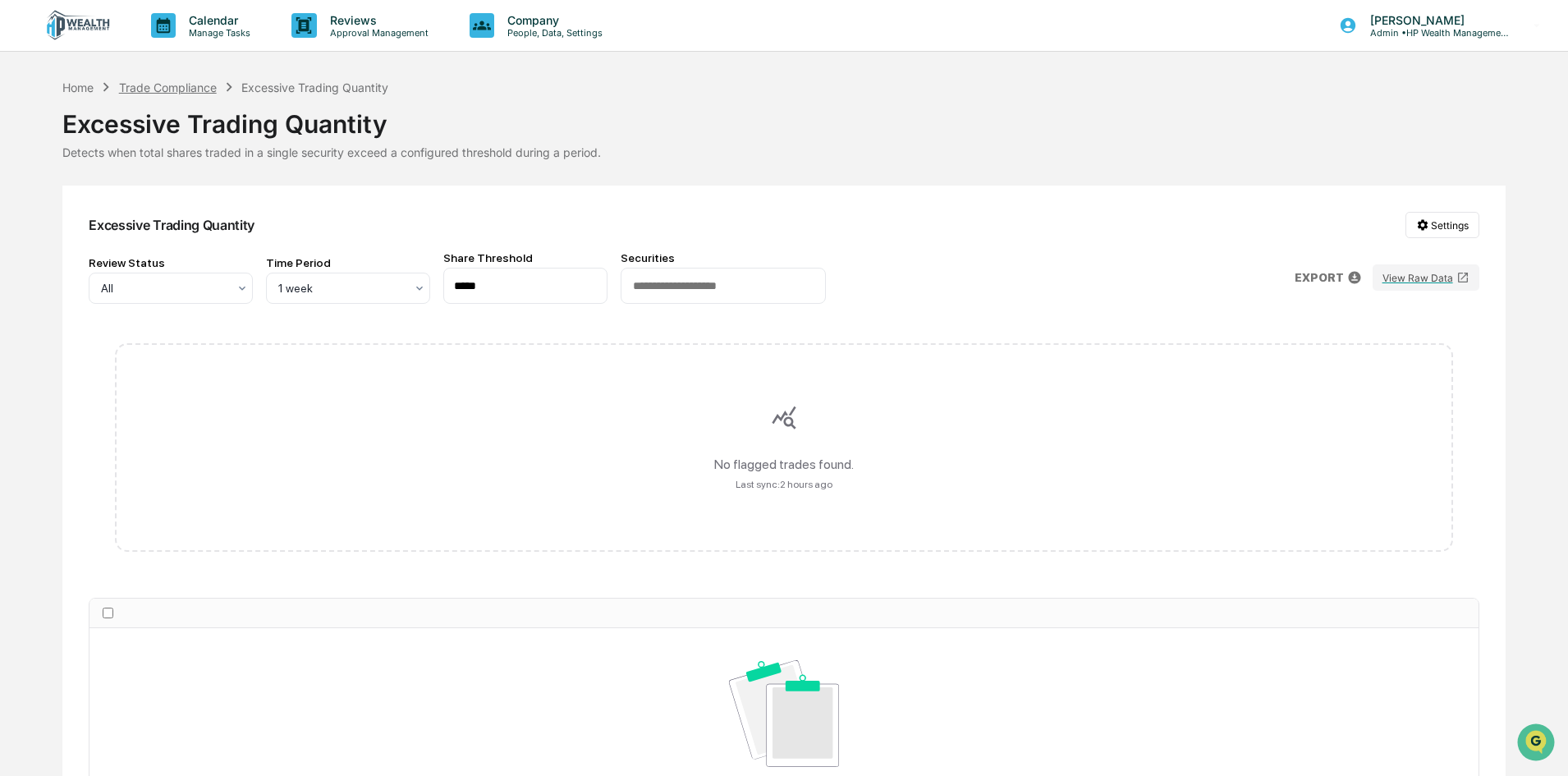
click at [177, 88] on div "Trade Compliance" at bounding box center [167, 88] width 97 height 14
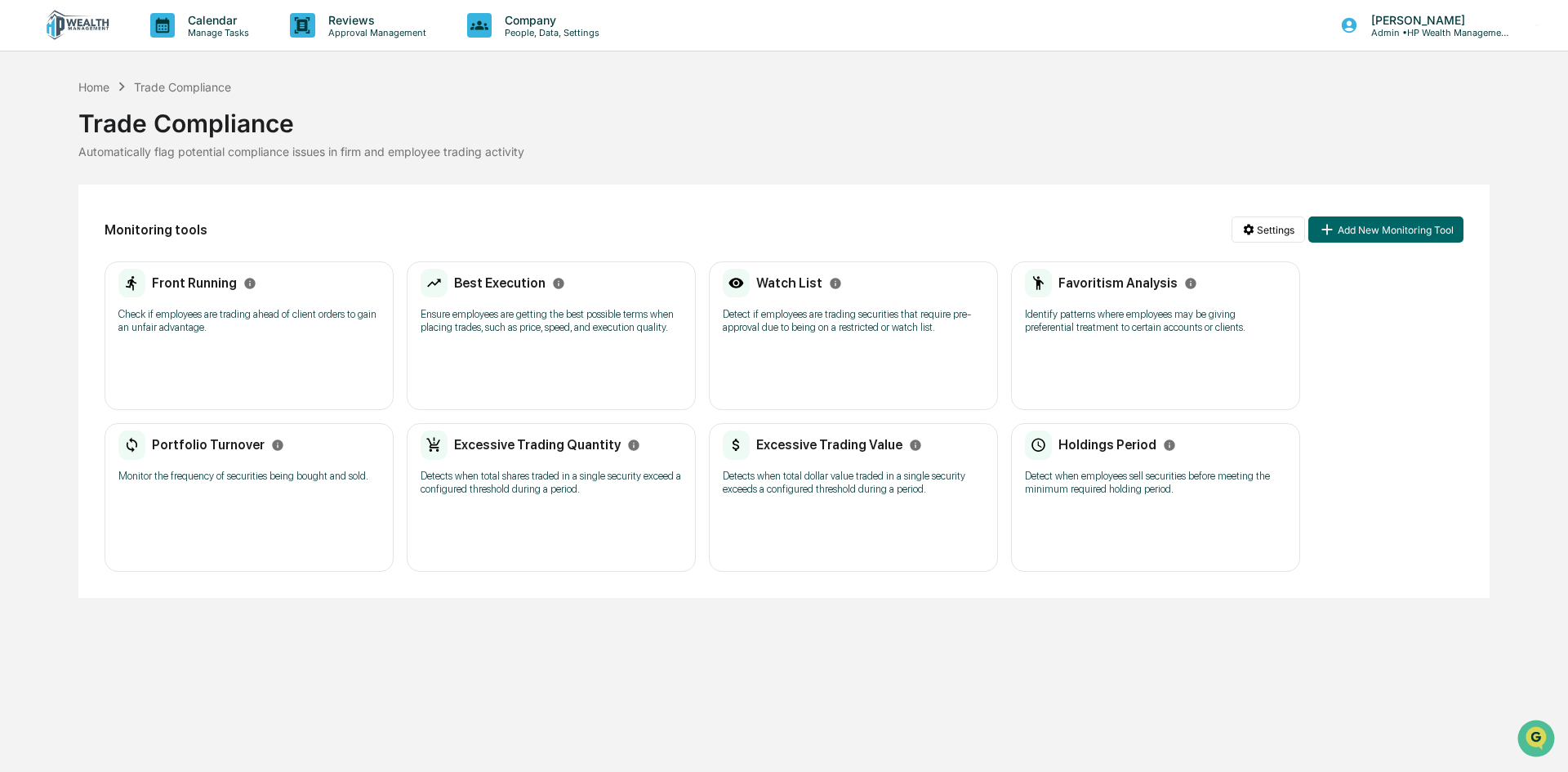
click at [855, 444] on h2 "Excessive Trading Value" at bounding box center [829, 445] width 147 height 16
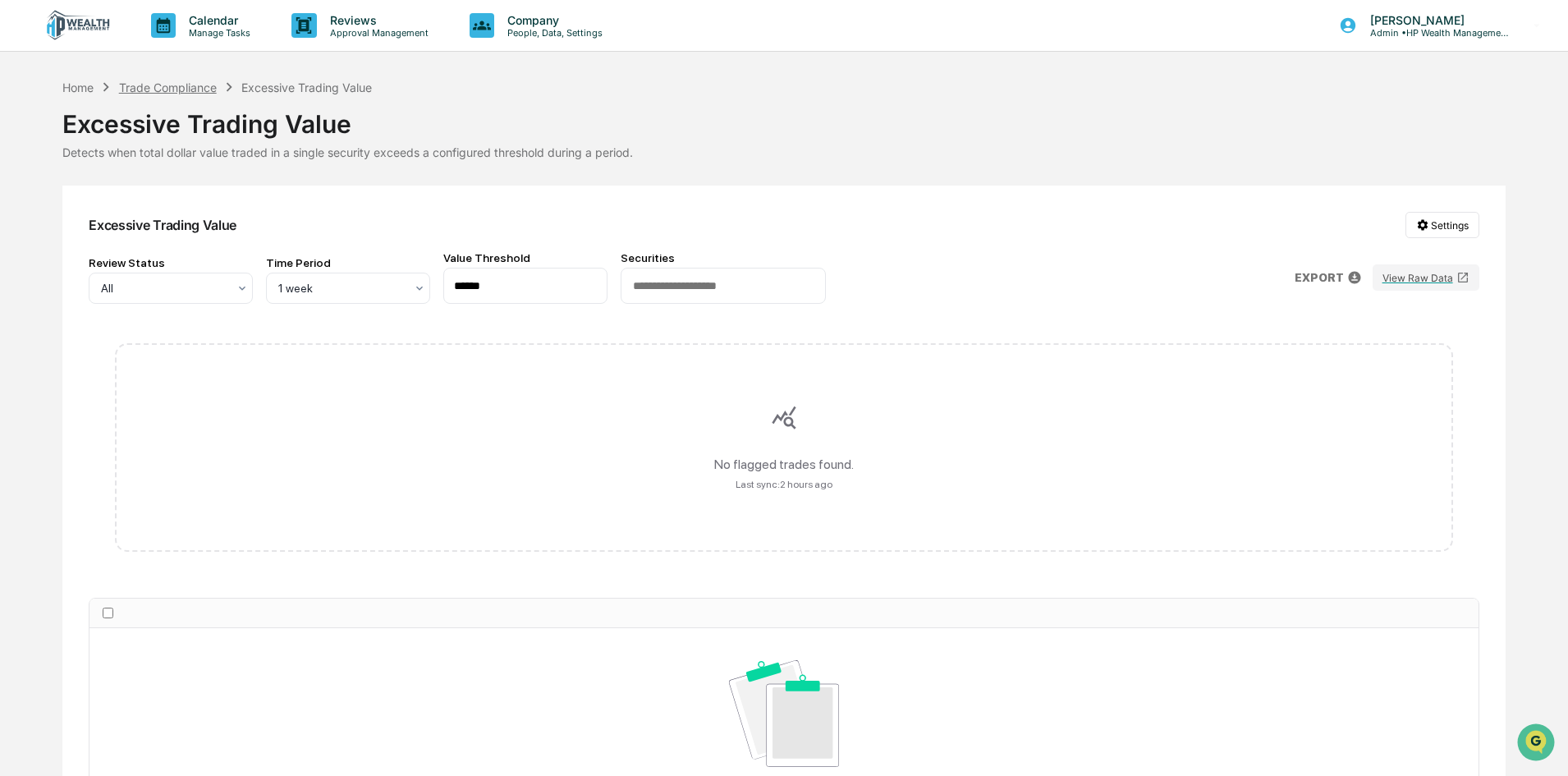
click at [198, 91] on div "Trade Compliance" at bounding box center [167, 88] width 97 height 14
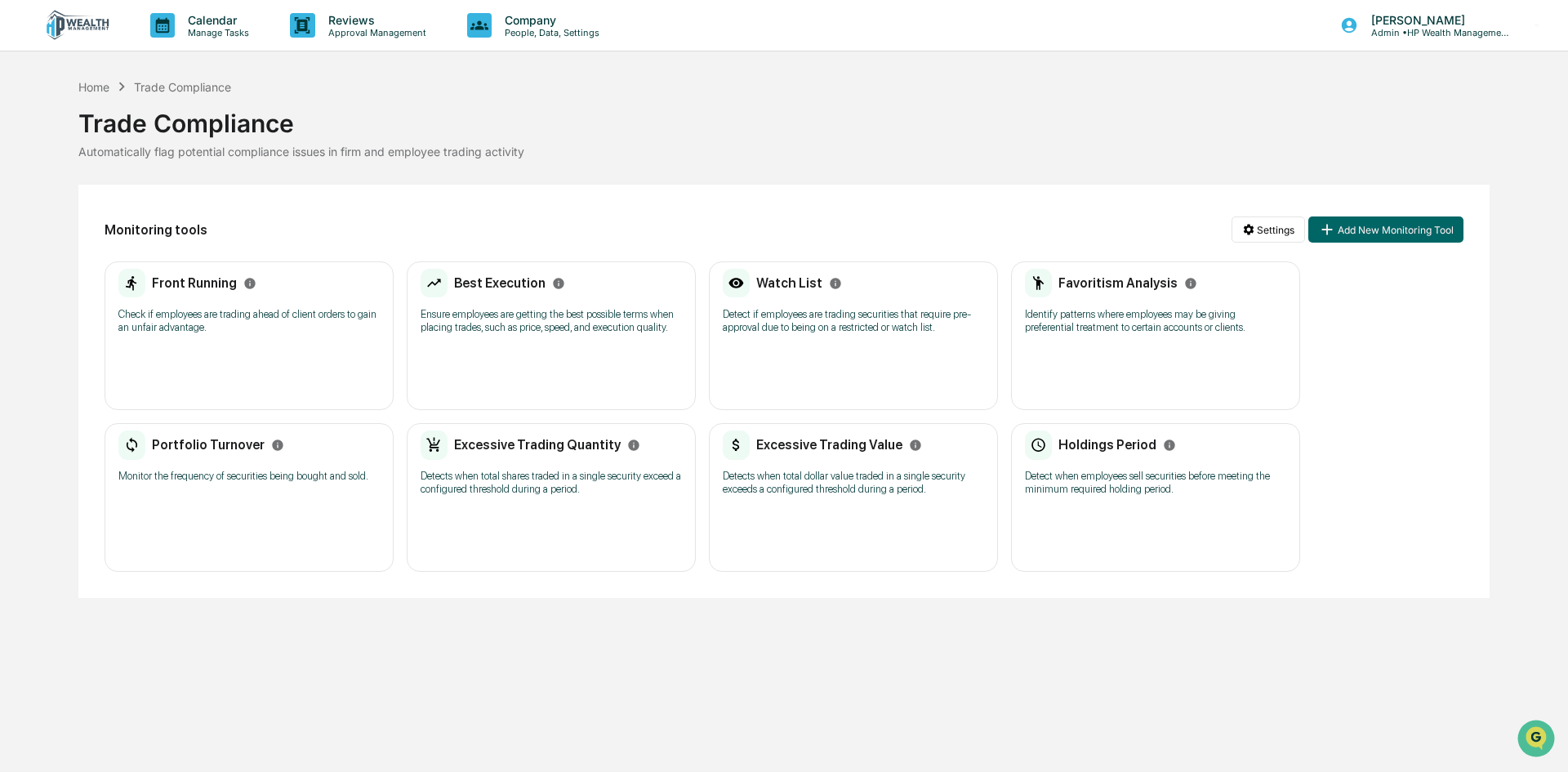
click at [1090, 447] on h2 "Holdings Period" at bounding box center [1108, 445] width 98 height 16
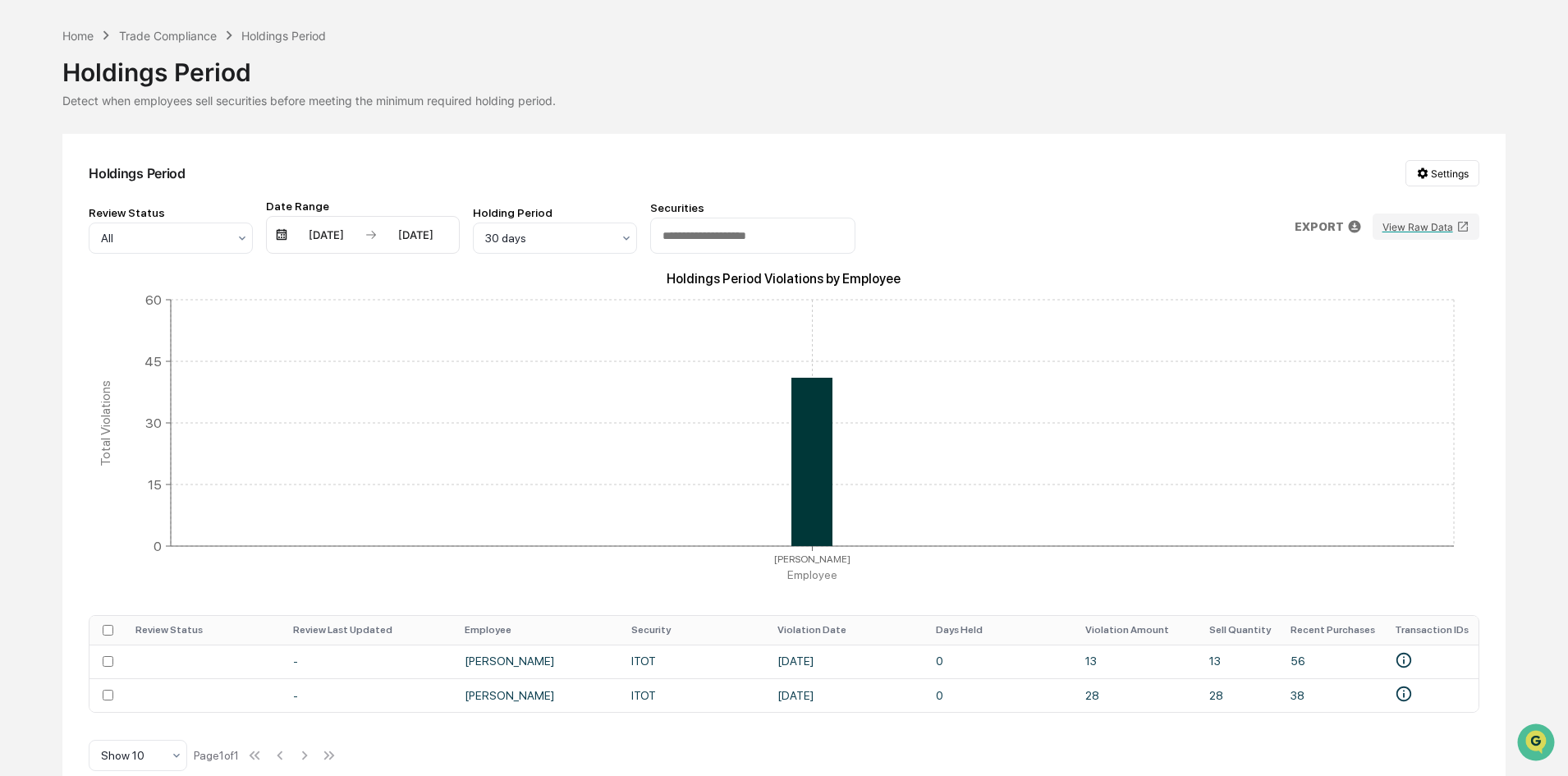
scroll to position [81, 0]
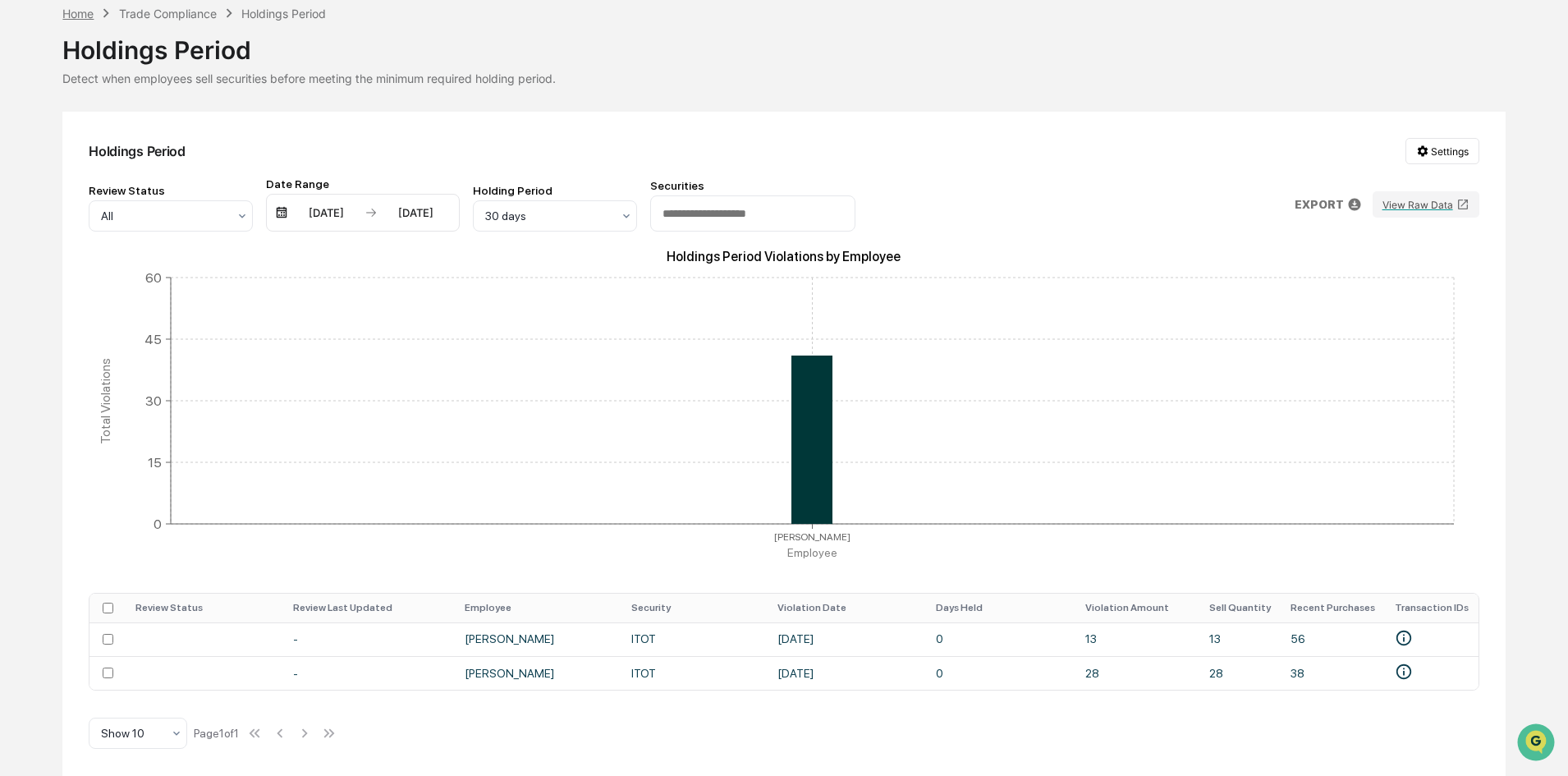
click at [75, 9] on div "Home" at bounding box center [78, 13] width 32 height 14
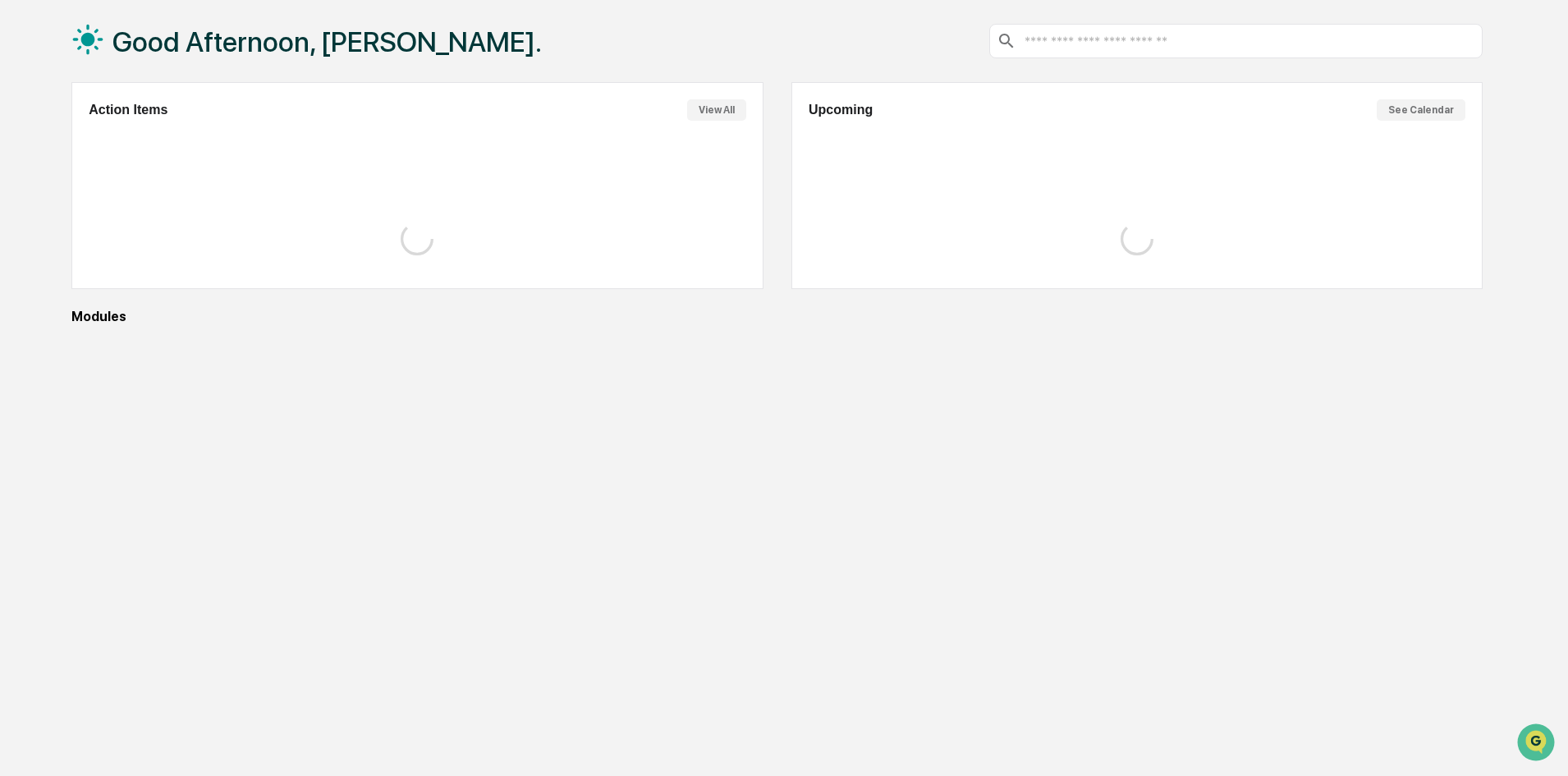
scroll to position [78, 0]
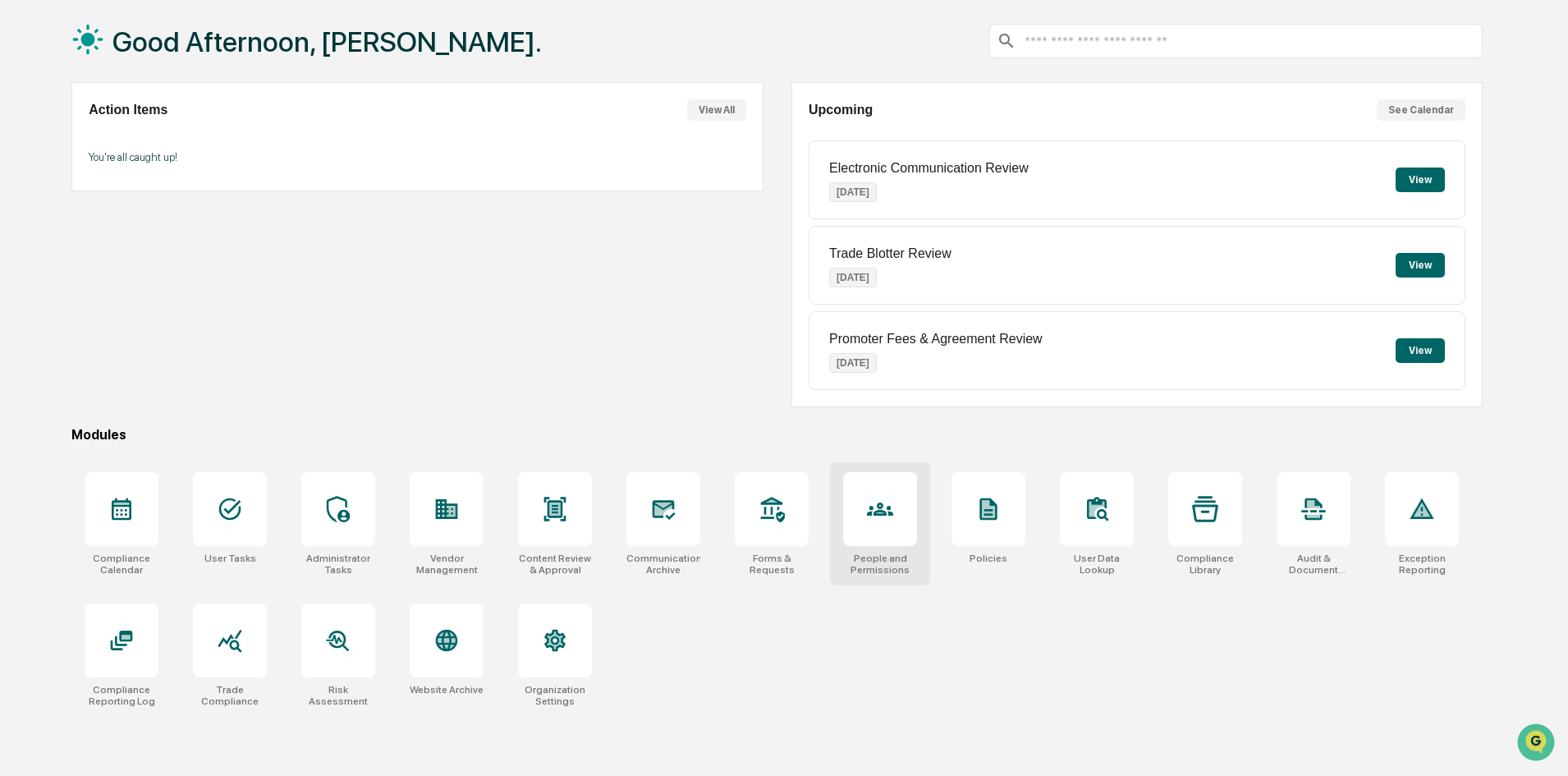
click at [904, 538] on div at bounding box center [880, 509] width 74 height 74
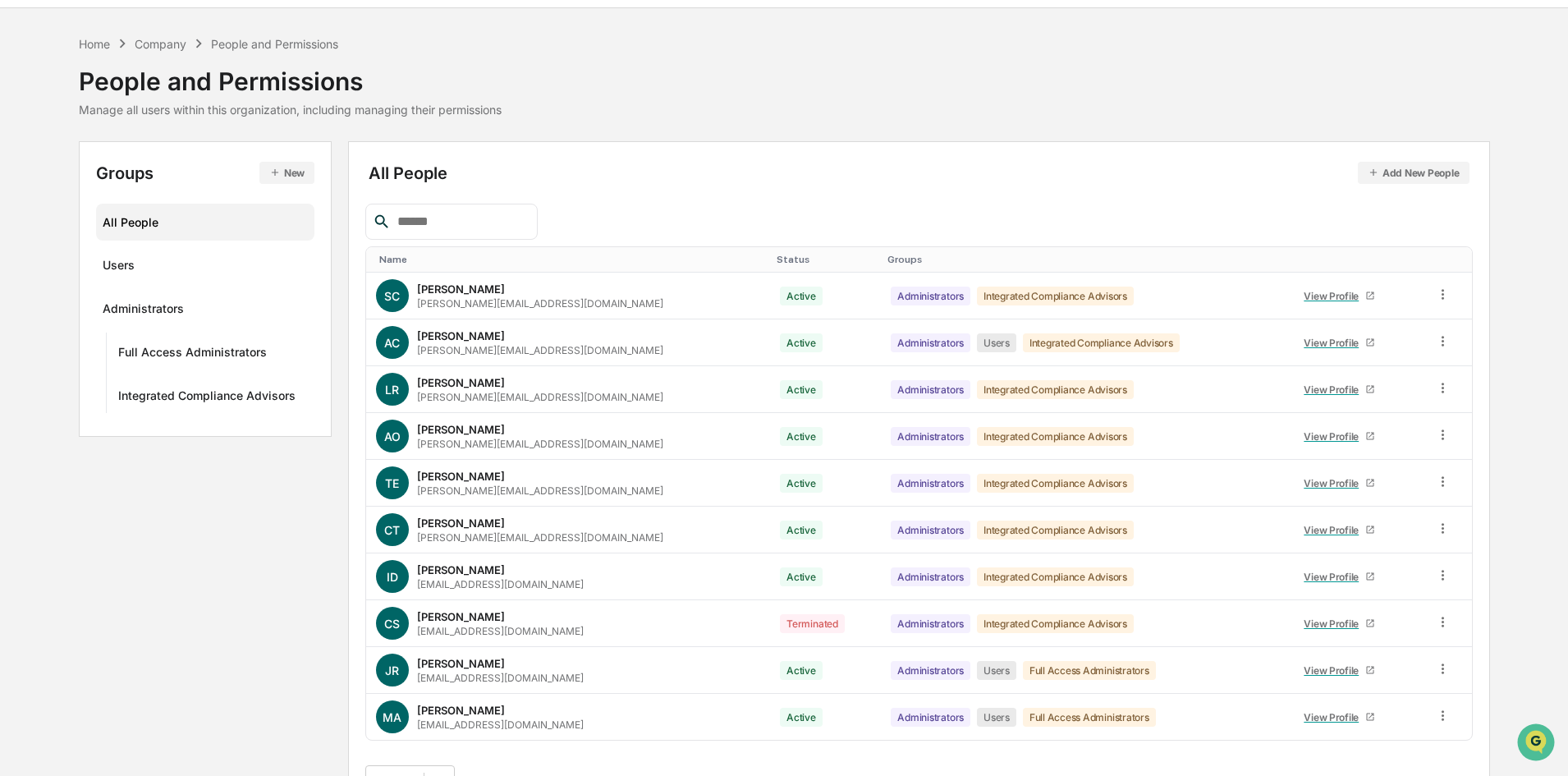
scroll to position [82, 0]
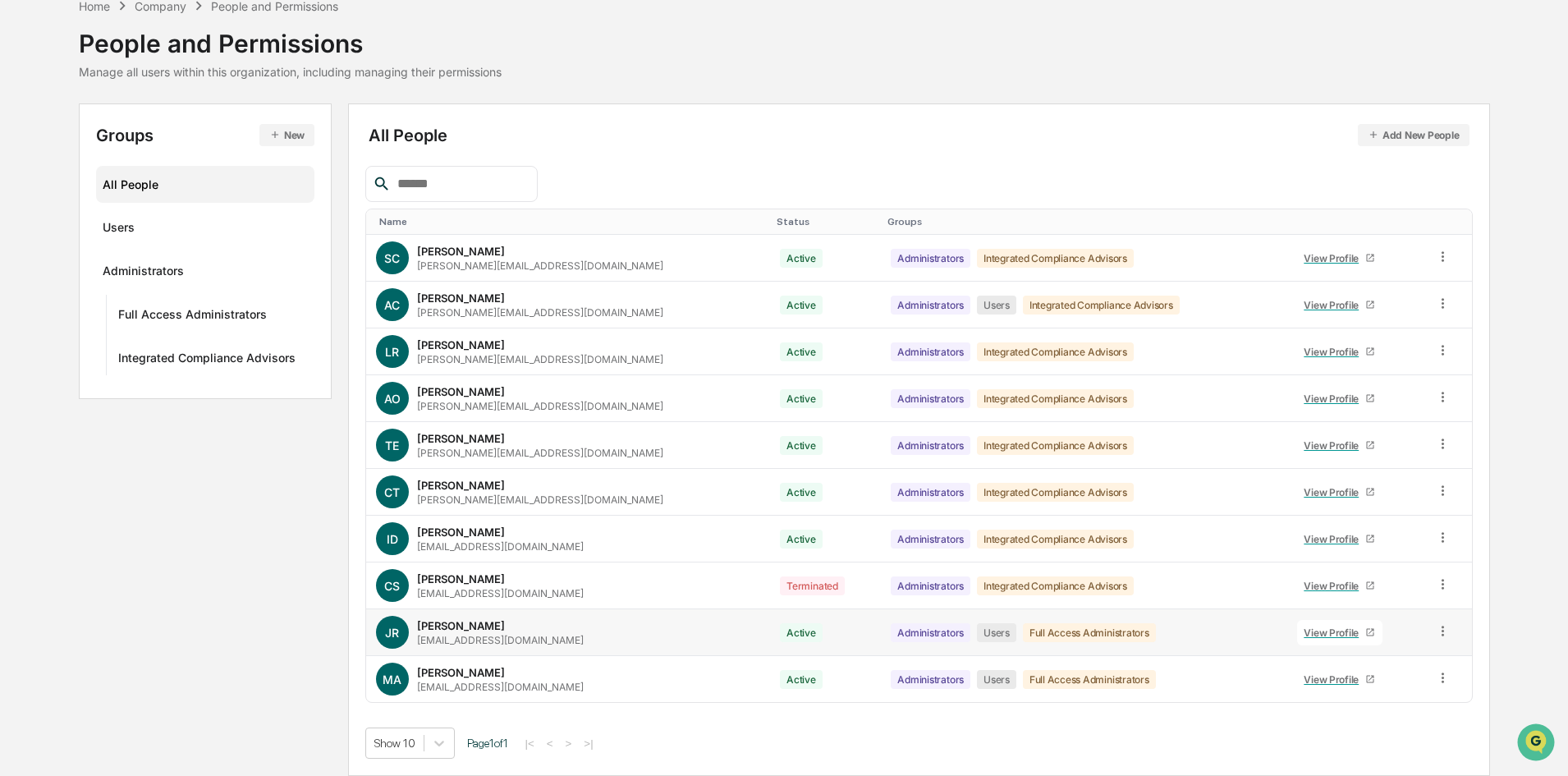
click at [1441, 633] on icon at bounding box center [1443, 631] width 16 height 16
click at [91, 7] on div "Home" at bounding box center [95, 6] width 32 height 14
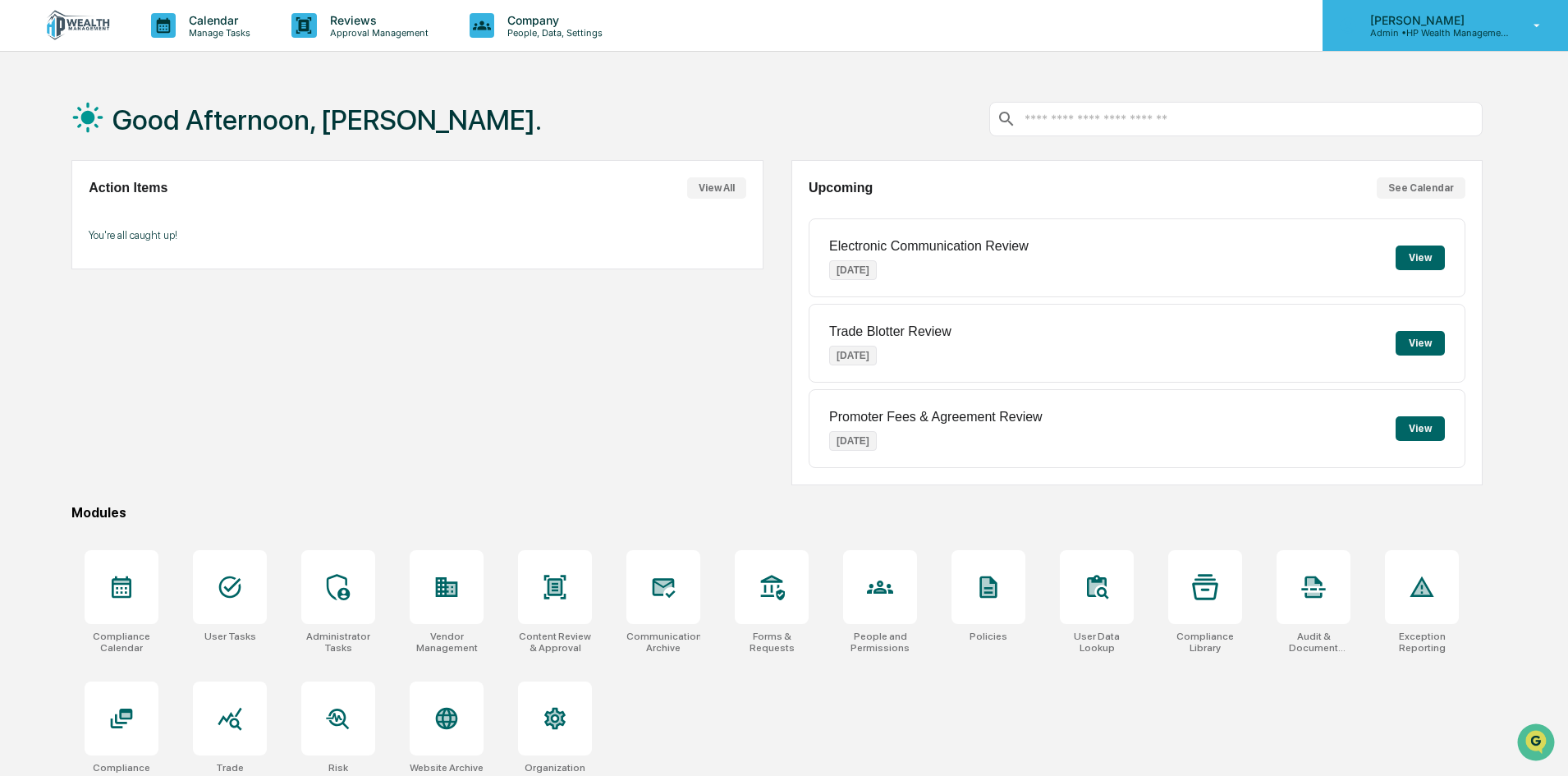
click at [1538, 25] on icon at bounding box center [1537, 25] width 6 height 4
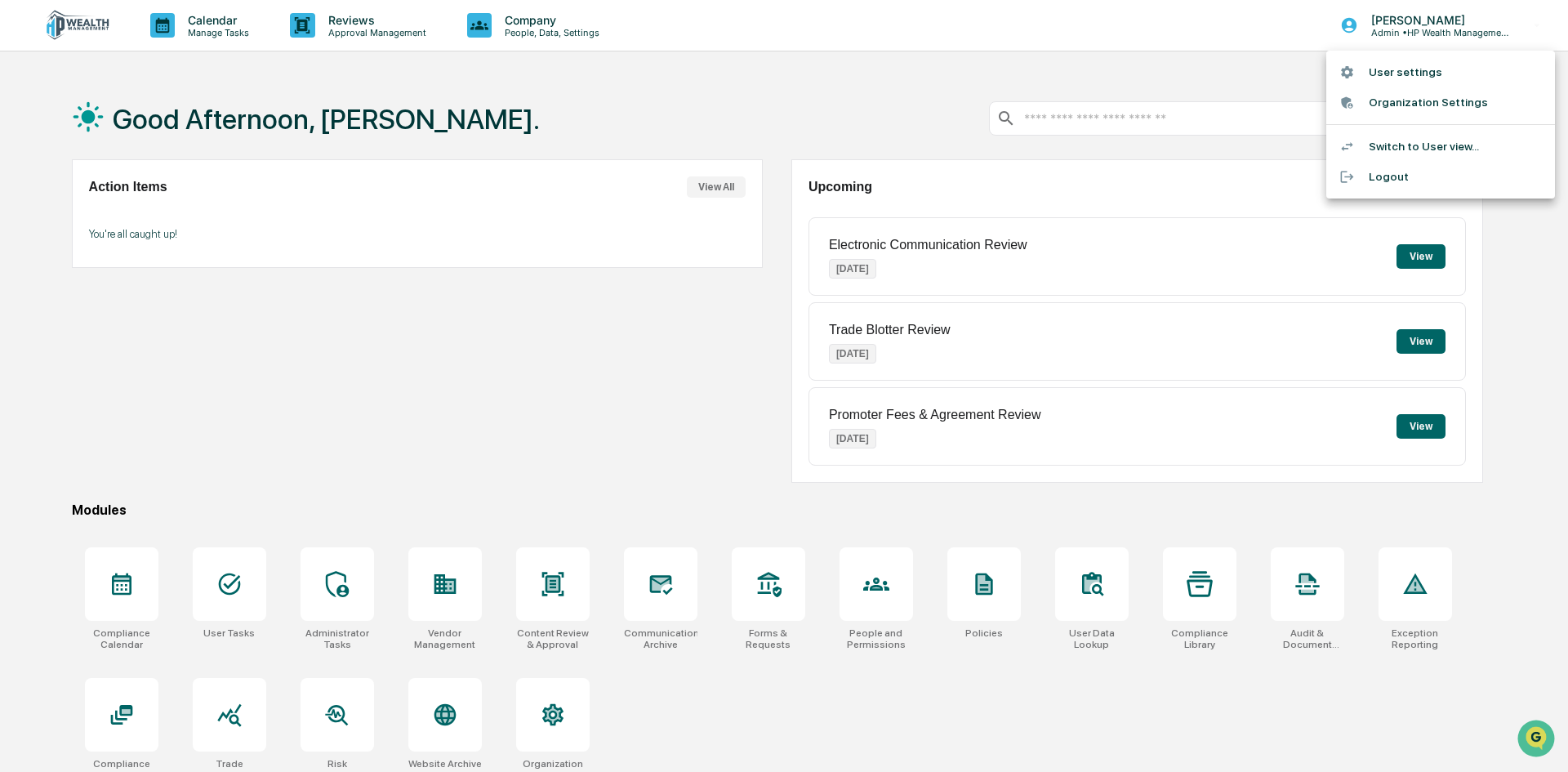
click at [1384, 174] on li "Logout" at bounding box center [1441, 176] width 228 height 31
